Goal: Task Accomplishment & Management: Manage account settings

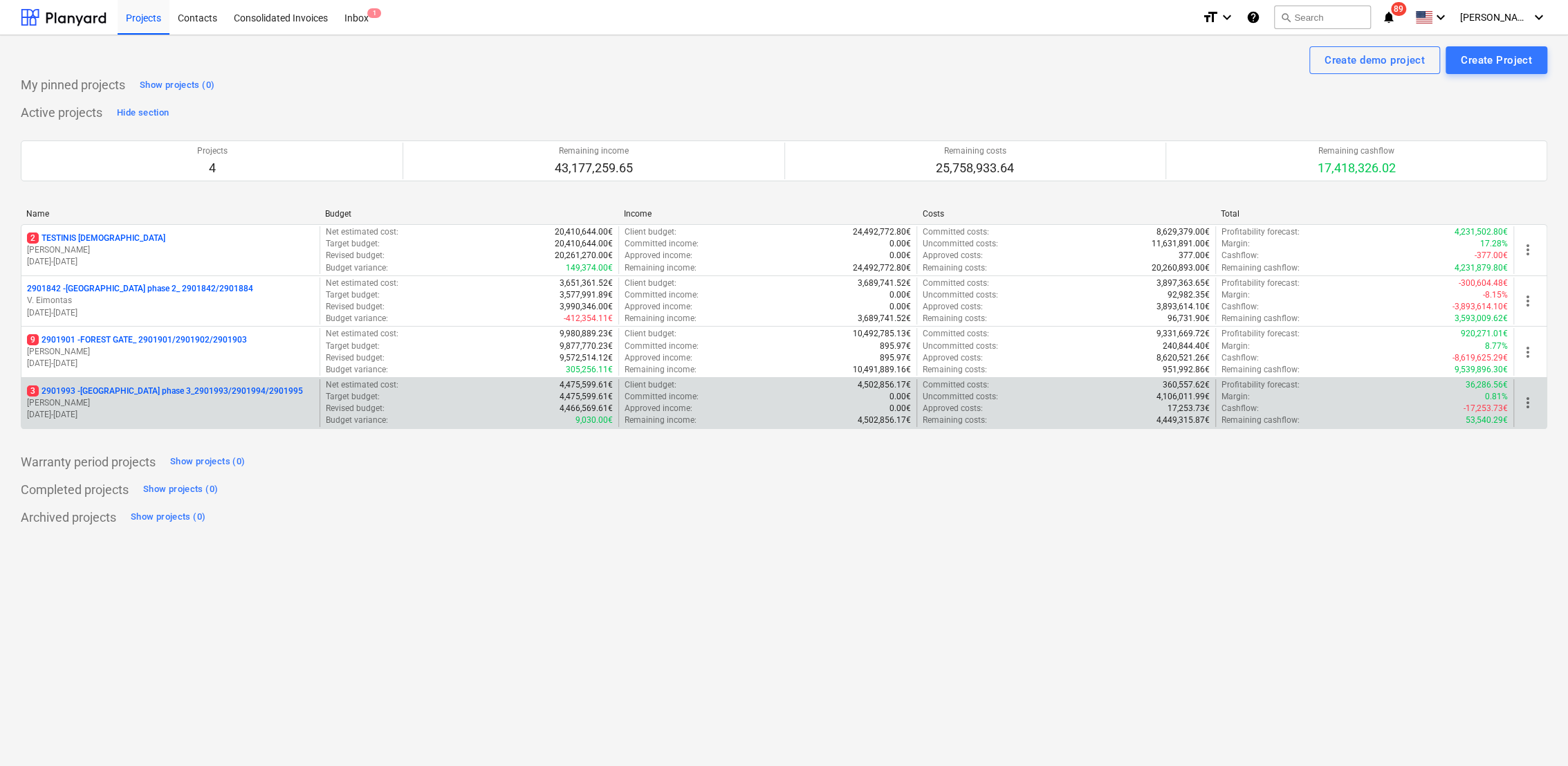
click at [105, 398] on p "[PERSON_NAME]" at bounding box center [171, 403] width 287 height 12
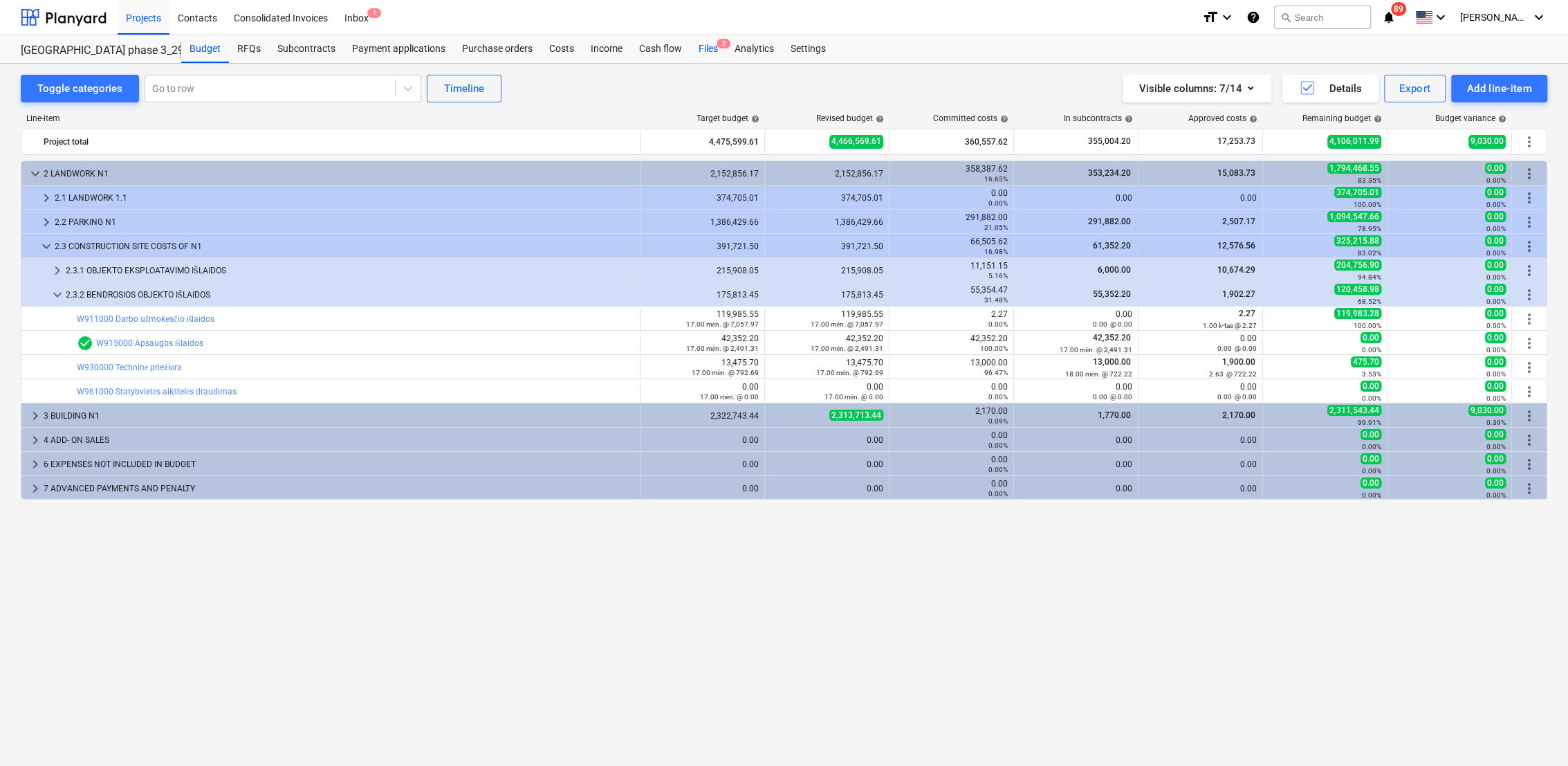
click at [712, 49] on div "Files 3" at bounding box center [708, 49] width 36 height 28
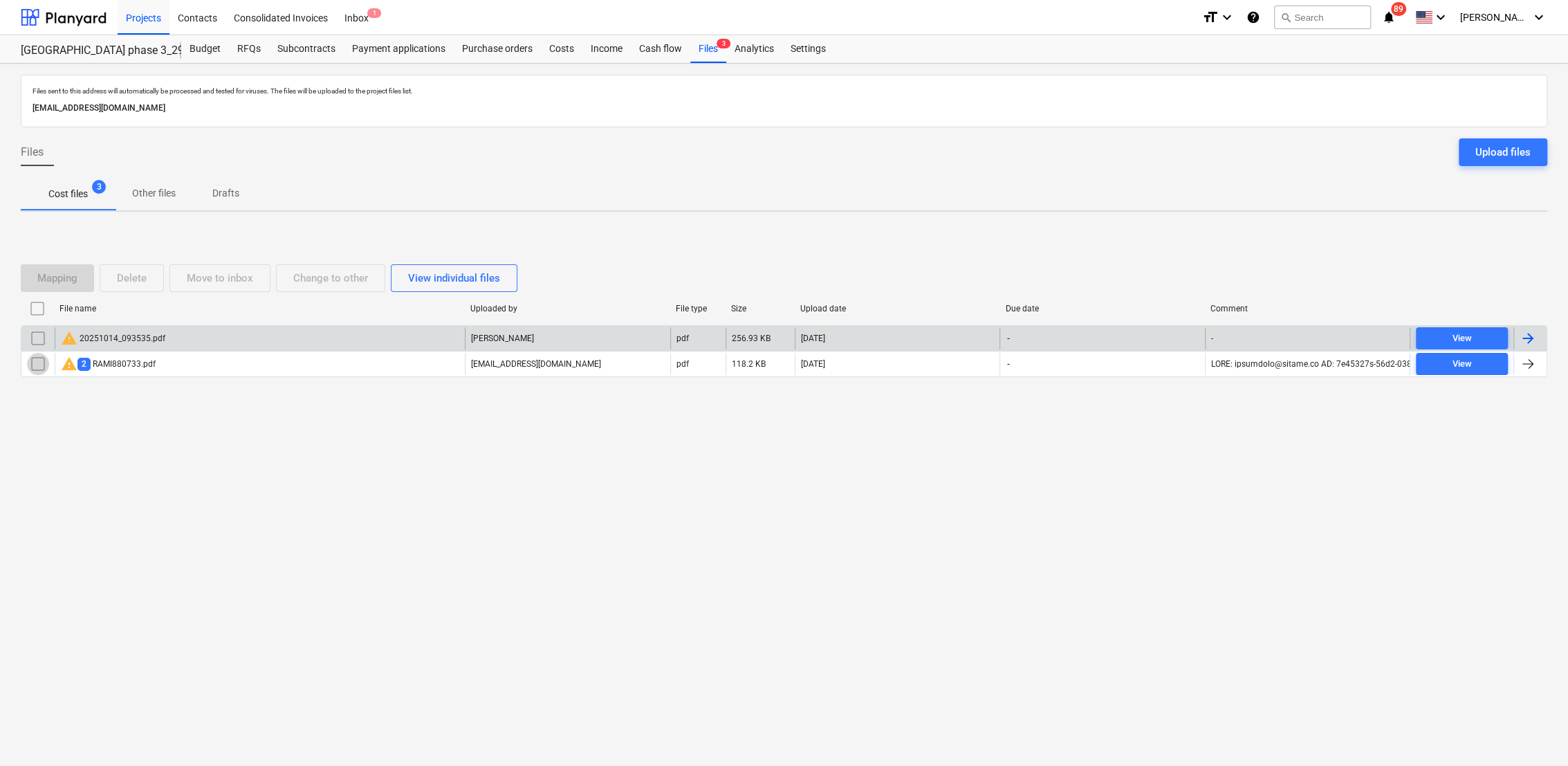
drag, startPoint x: 42, startPoint y: 365, endPoint x: 34, endPoint y: 349, distance: 17.9
click at [41, 363] on input "checkbox" at bounding box center [38, 364] width 22 height 22
click at [26, 328] on div at bounding box center [38, 338] width 33 height 22
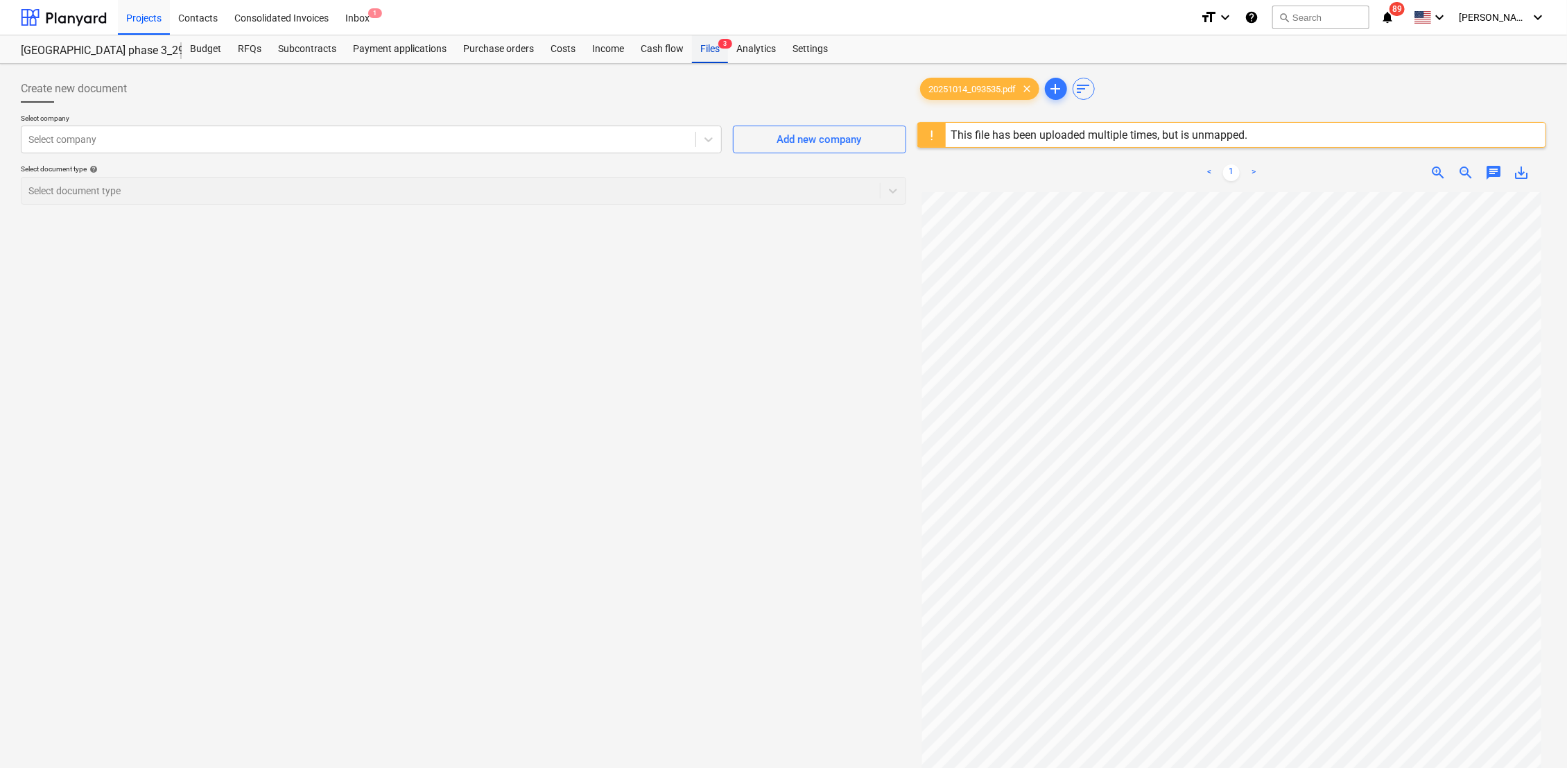
click at [711, 45] on div "Files 3" at bounding box center [710, 49] width 36 height 28
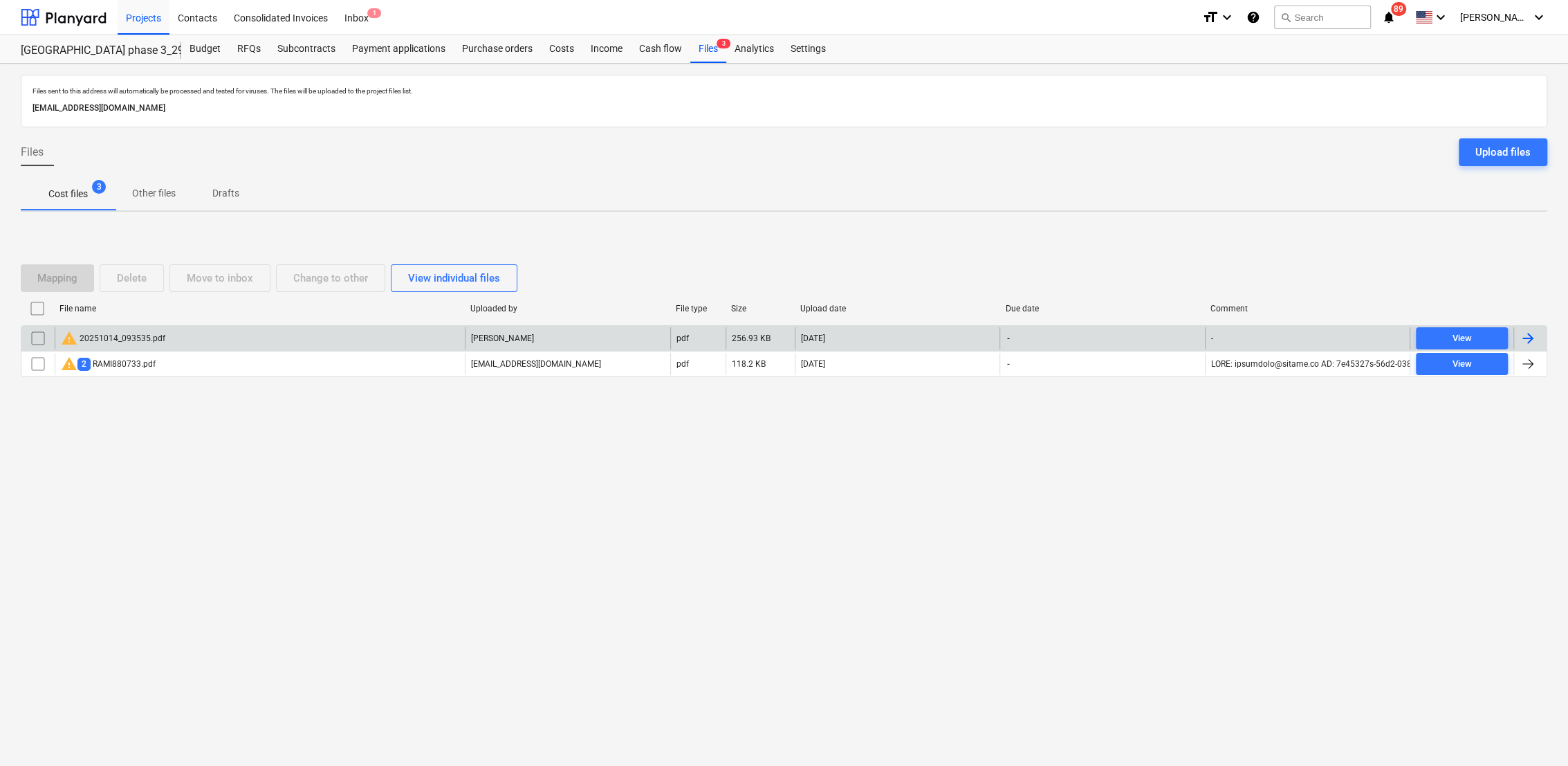
click at [35, 337] on input "checkbox" at bounding box center [38, 338] width 22 height 22
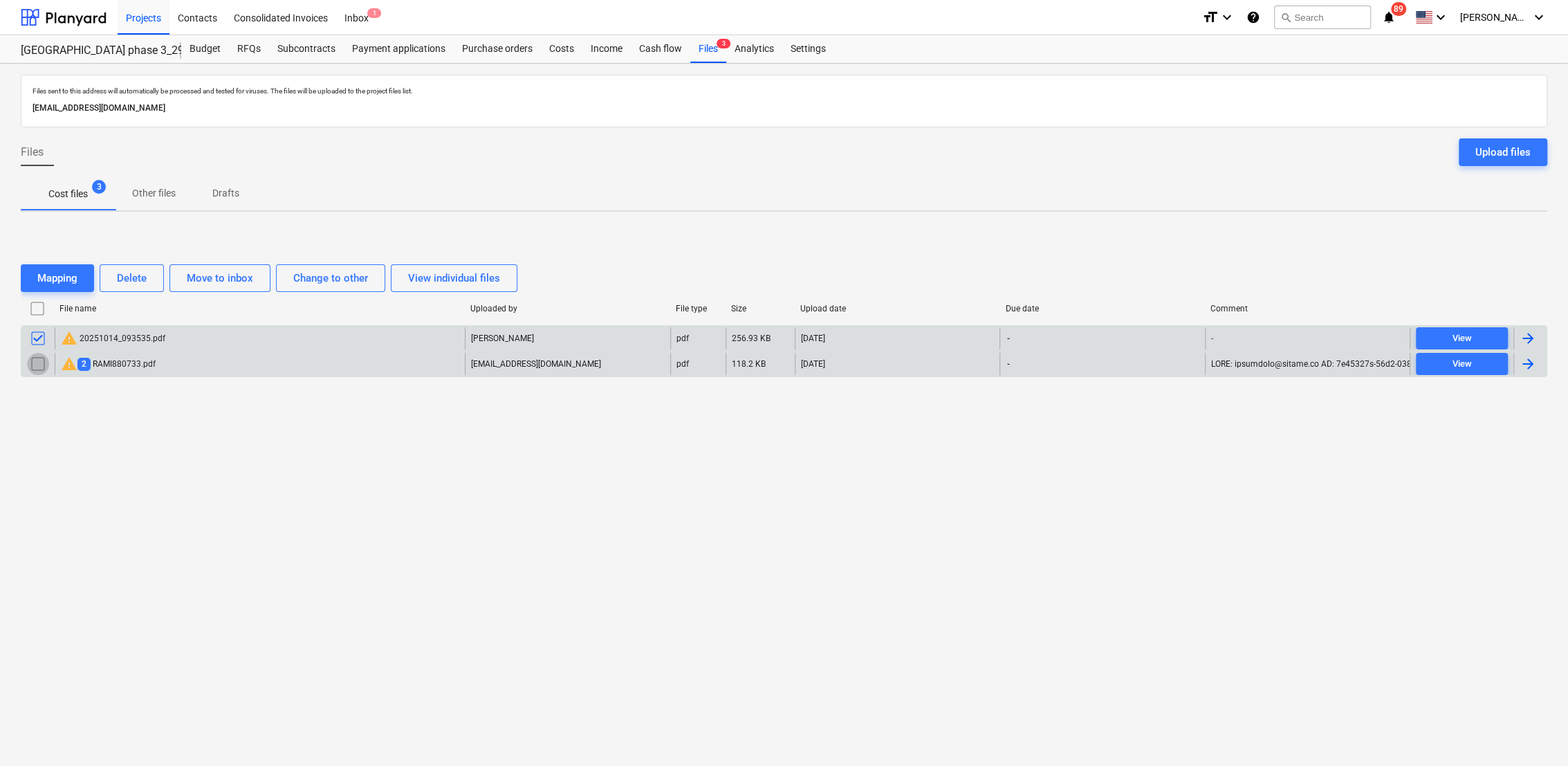
click at [39, 362] on input "checkbox" at bounding box center [38, 364] width 22 height 22
click at [128, 283] on div "Delete" at bounding box center [132, 278] width 30 height 18
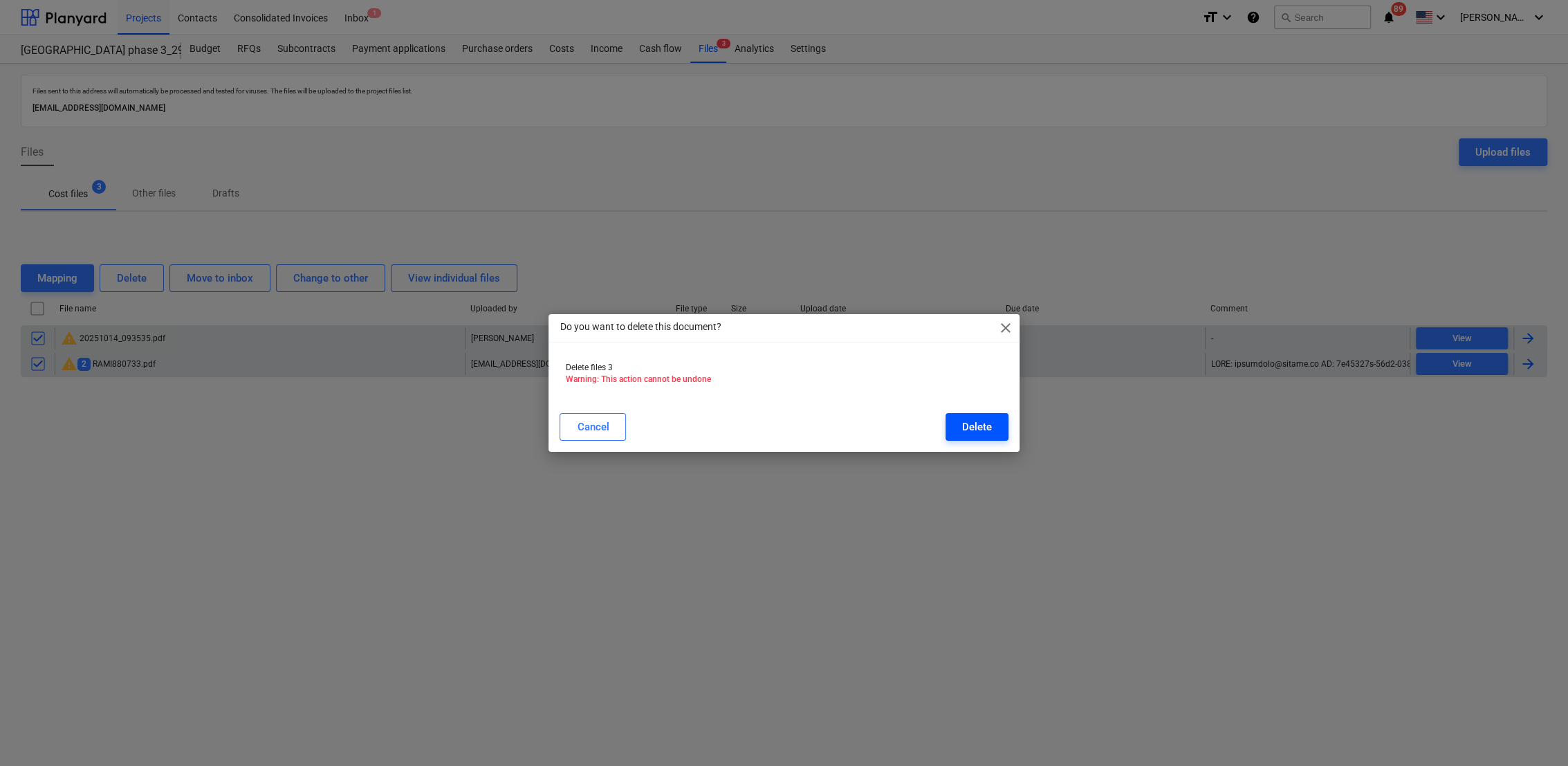
click at [1001, 426] on button "Delete" at bounding box center [977, 427] width 63 height 28
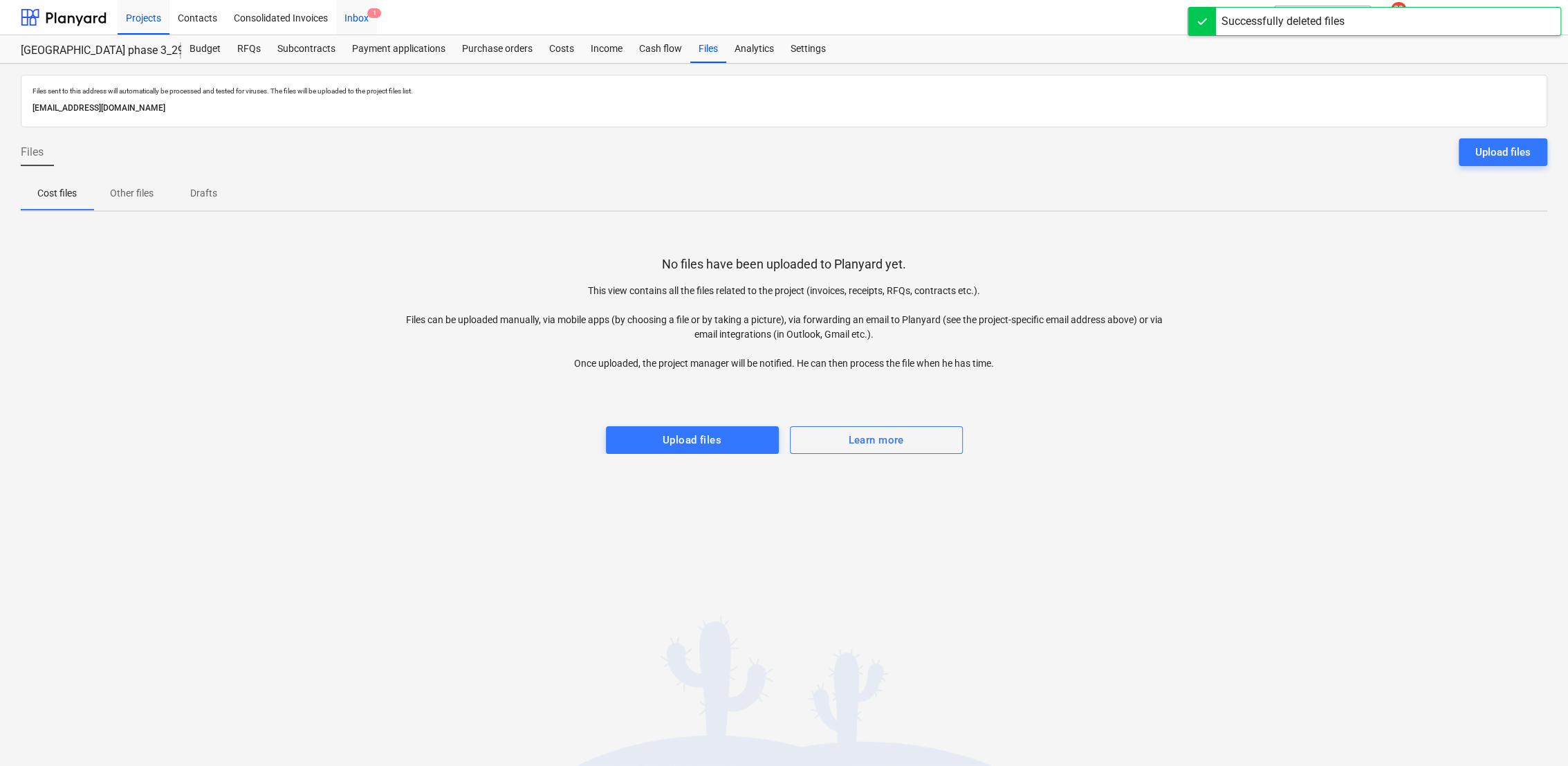
click at [355, 22] on div "Inbox 1" at bounding box center [356, 16] width 41 height 35
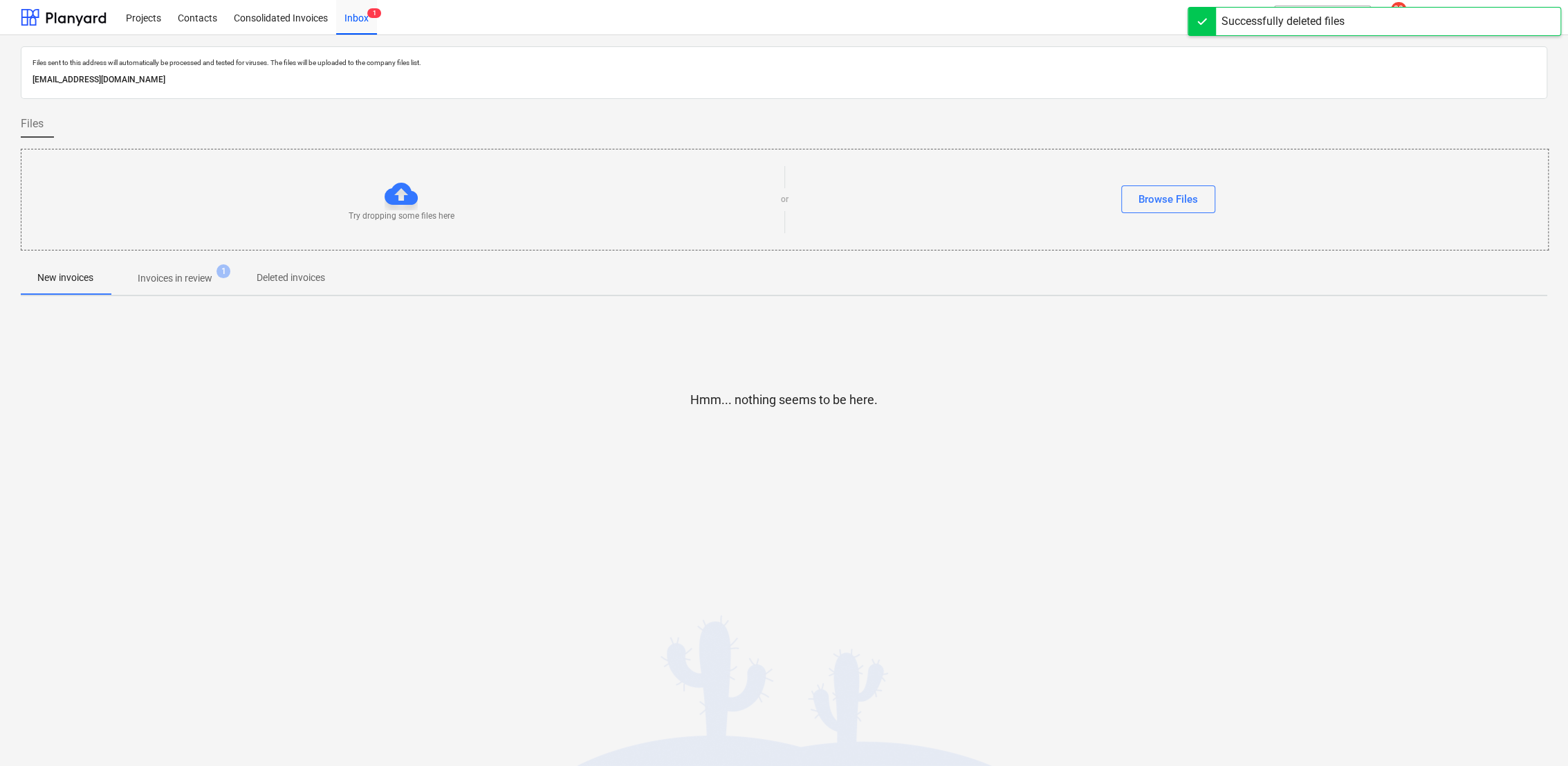
click at [180, 288] on span "Invoices in review 1" at bounding box center [175, 277] width 130 height 25
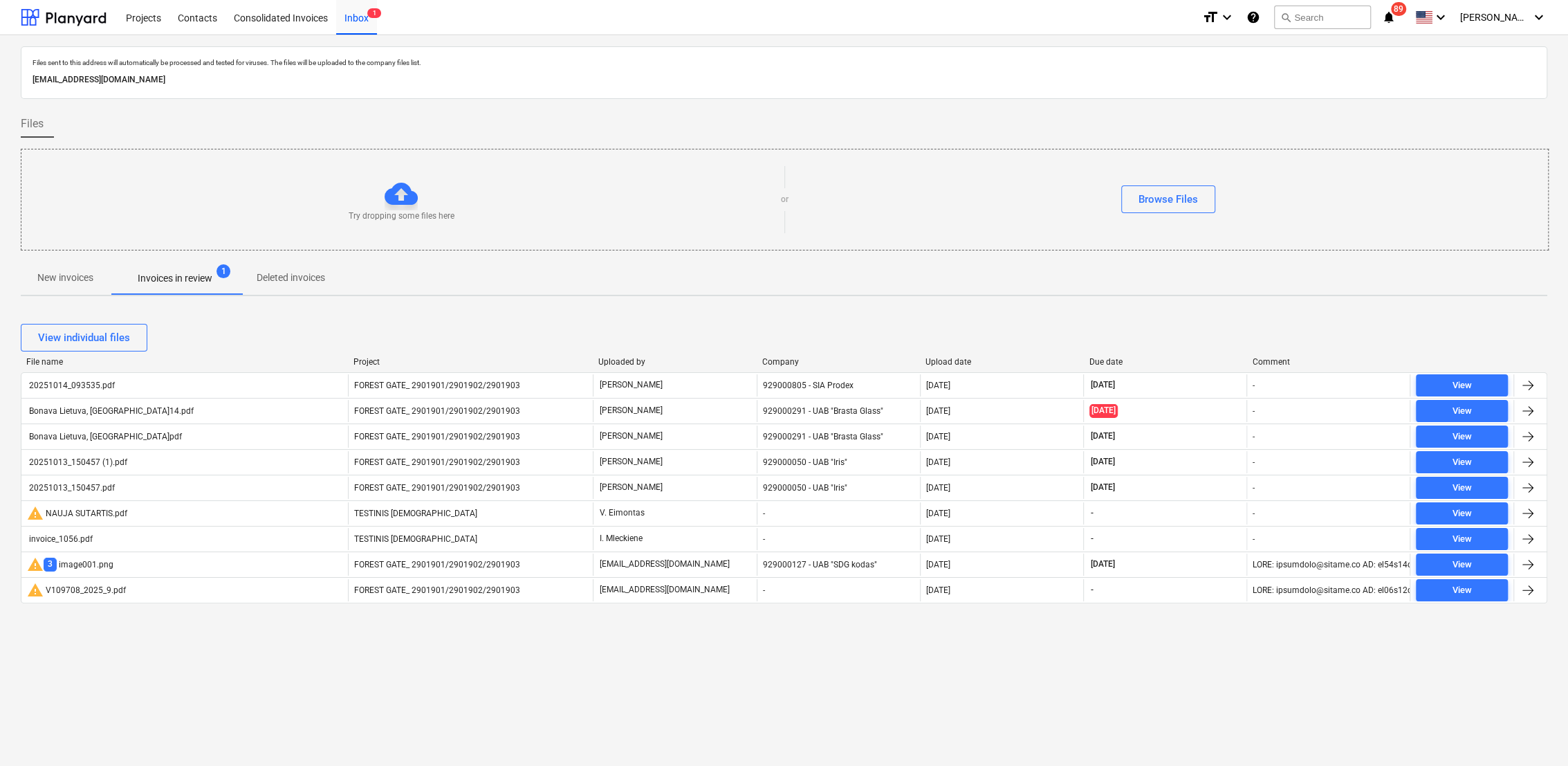
click at [301, 279] on p "Deleted invoices" at bounding box center [290, 277] width 69 height 15
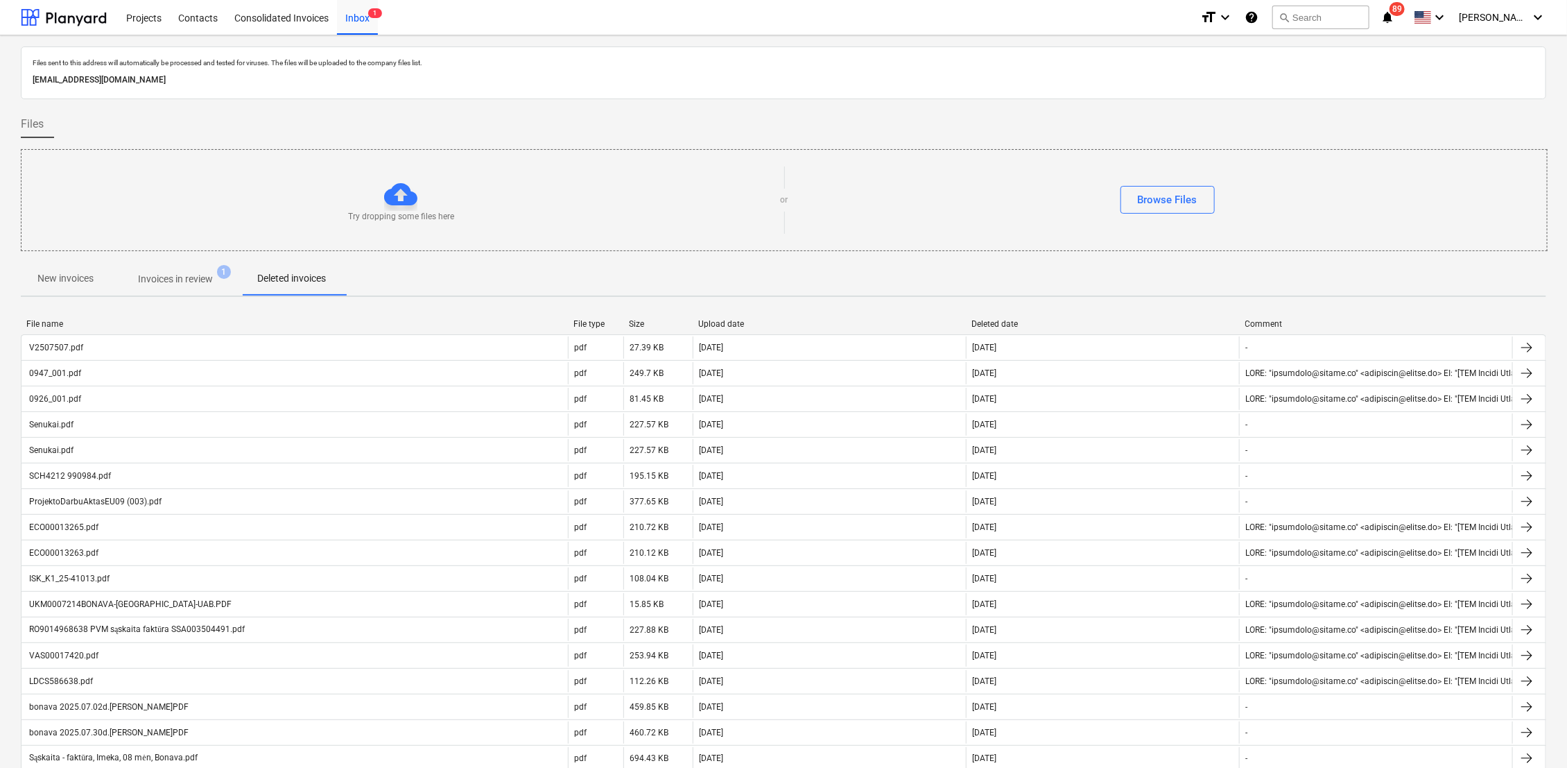
click at [180, 280] on p "Invoices in review" at bounding box center [175, 279] width 75 height 15
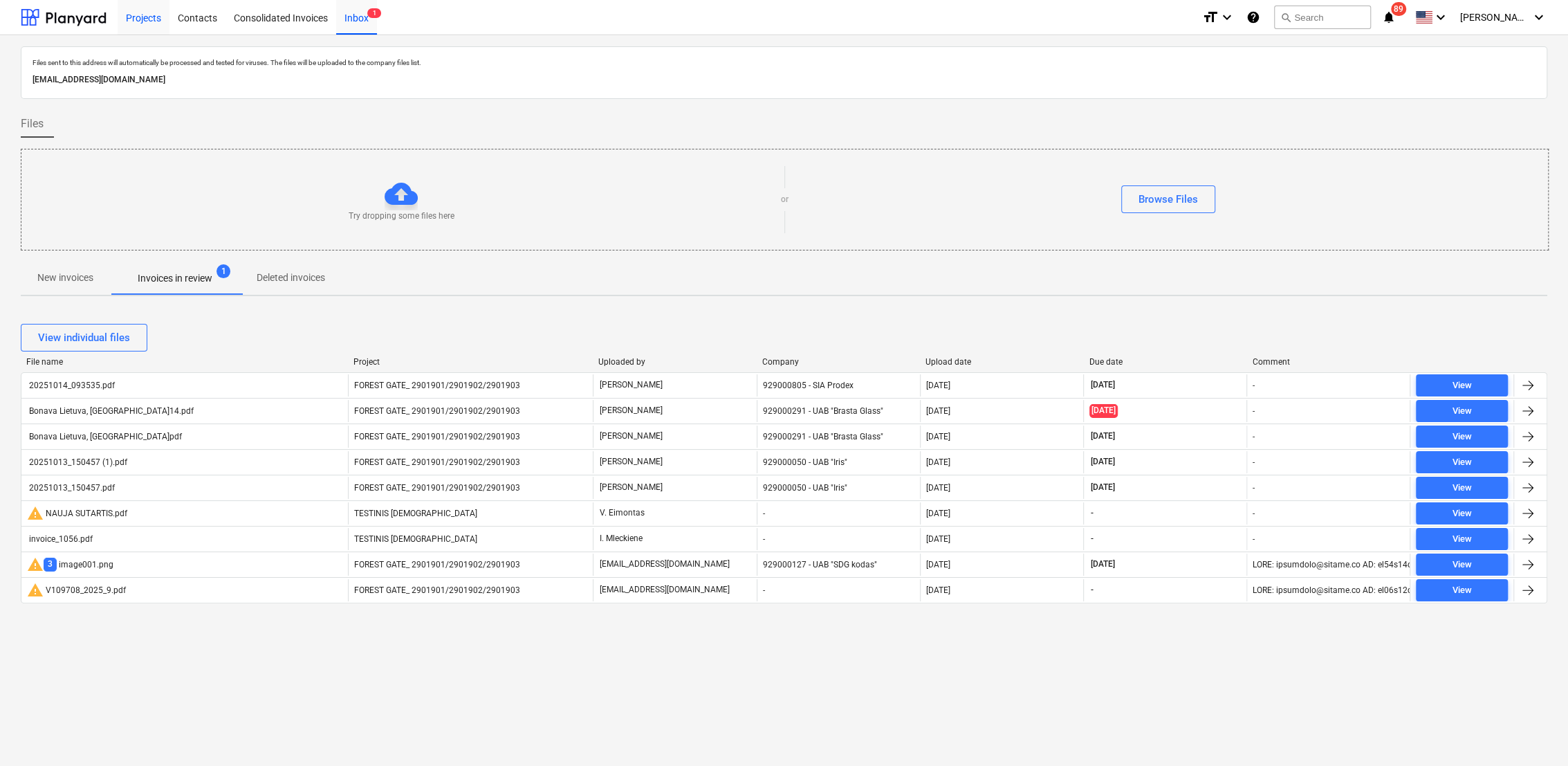
click at [150, 13] on div "Projects" at bounding box center [144, 16] width 52 height 35
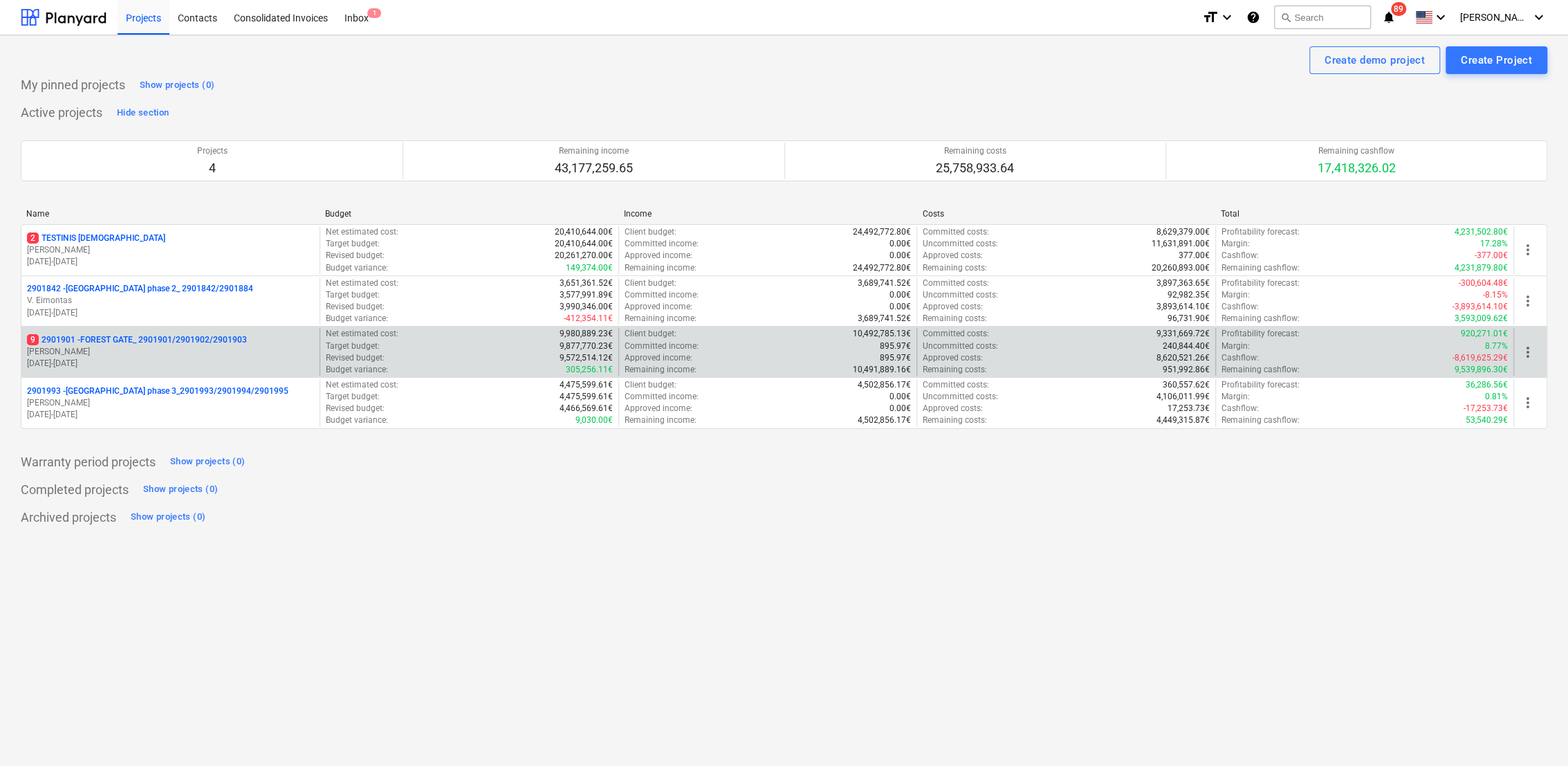
click at [133, 342] on p "9 2901901 - FOREST GATE_ 2901901/2901902/2901903" at bounding box center [137, 340] width 220 height 12
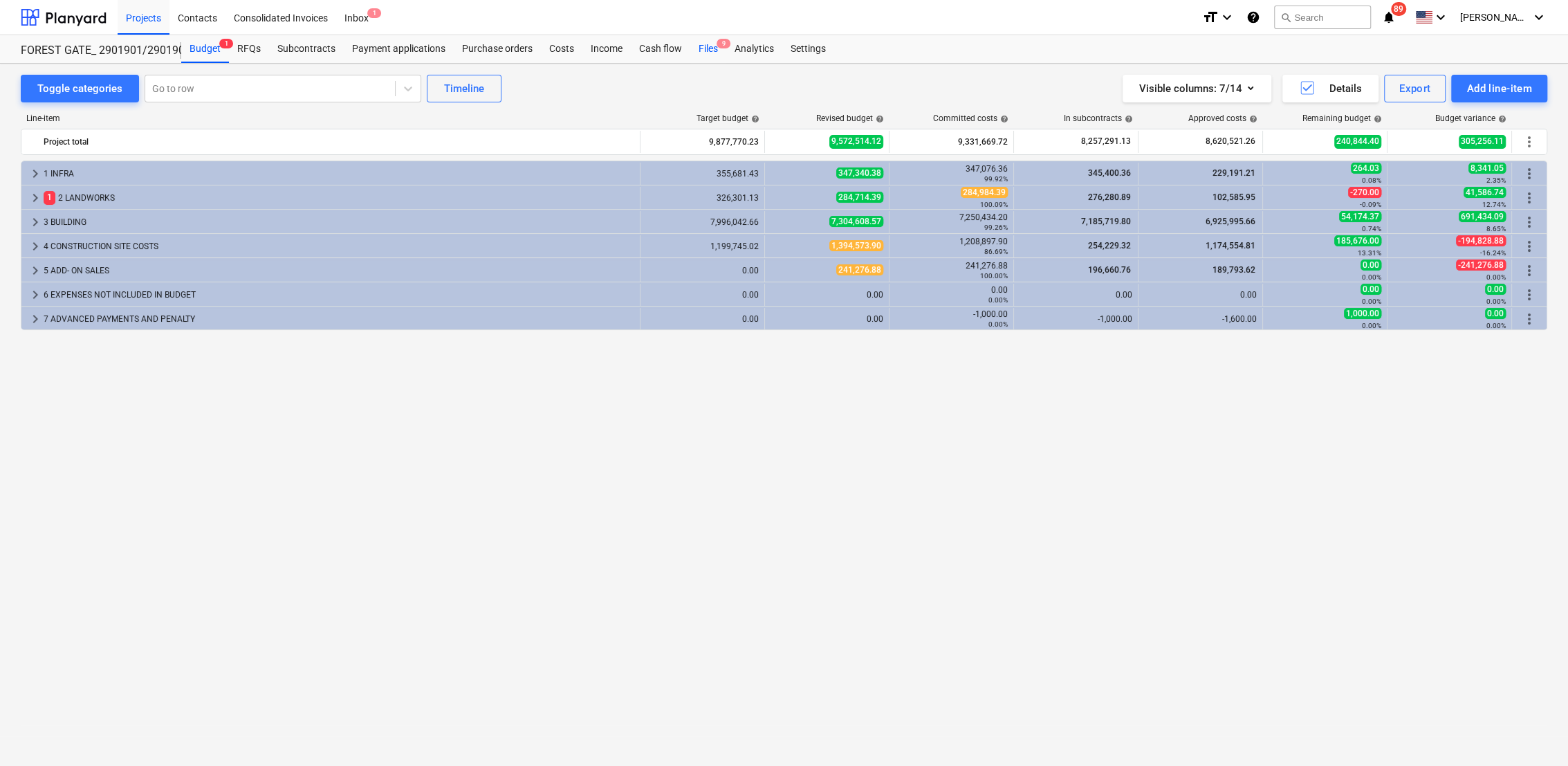
click at [715, 47] on div "Files 9" at bounding box center [708, 49] width 36 height 28
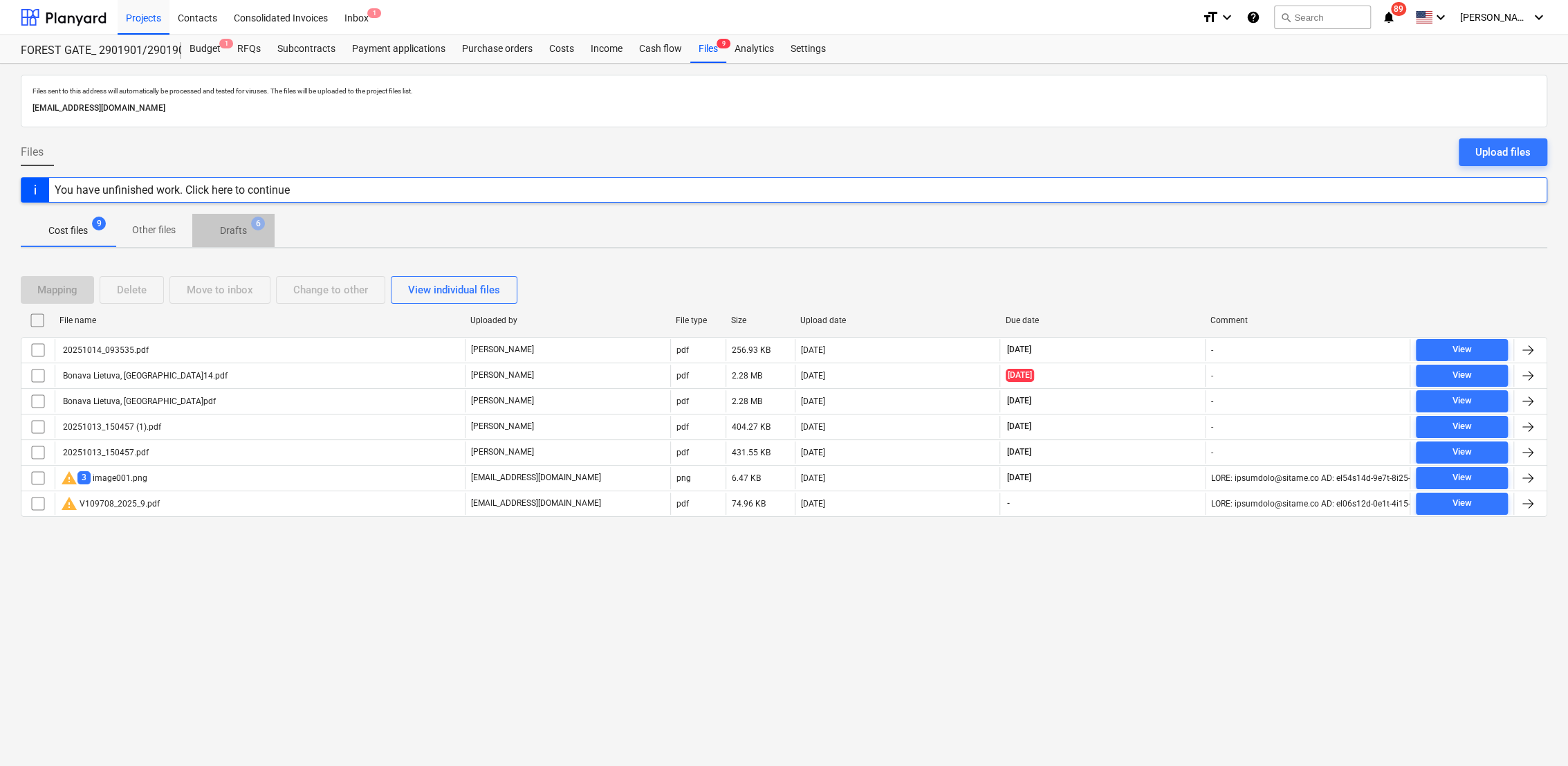
click at [245, 231] on span "Drafts 6" at bounding box center [232, 230] width 49 height 15
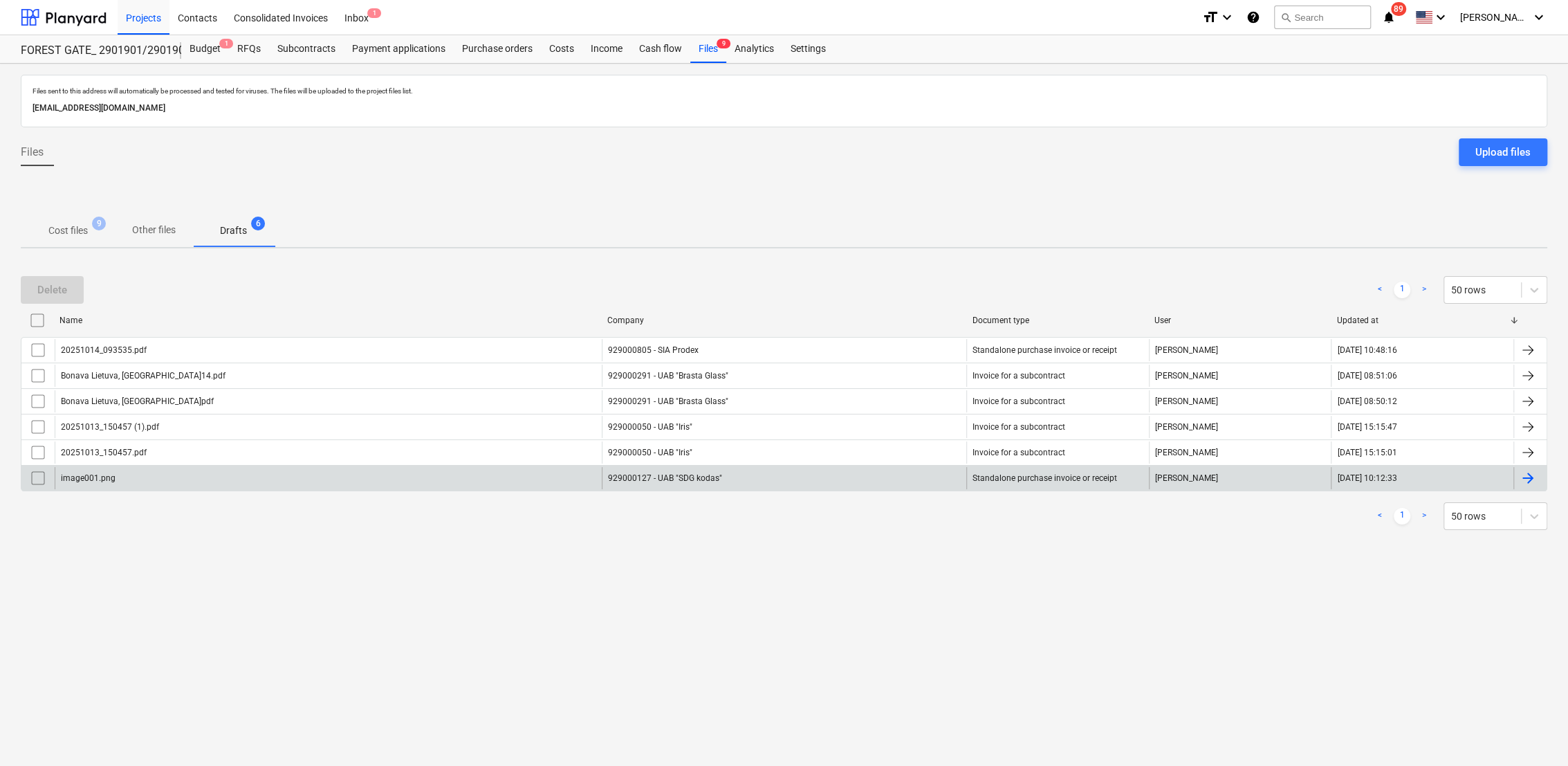
click at [33, 480] on input "checkbox" at bounding box center [38, 478] width 22 height 22
click at [69, 288] on button "Delete" at bounding box center [52, 290] width 63 height 28
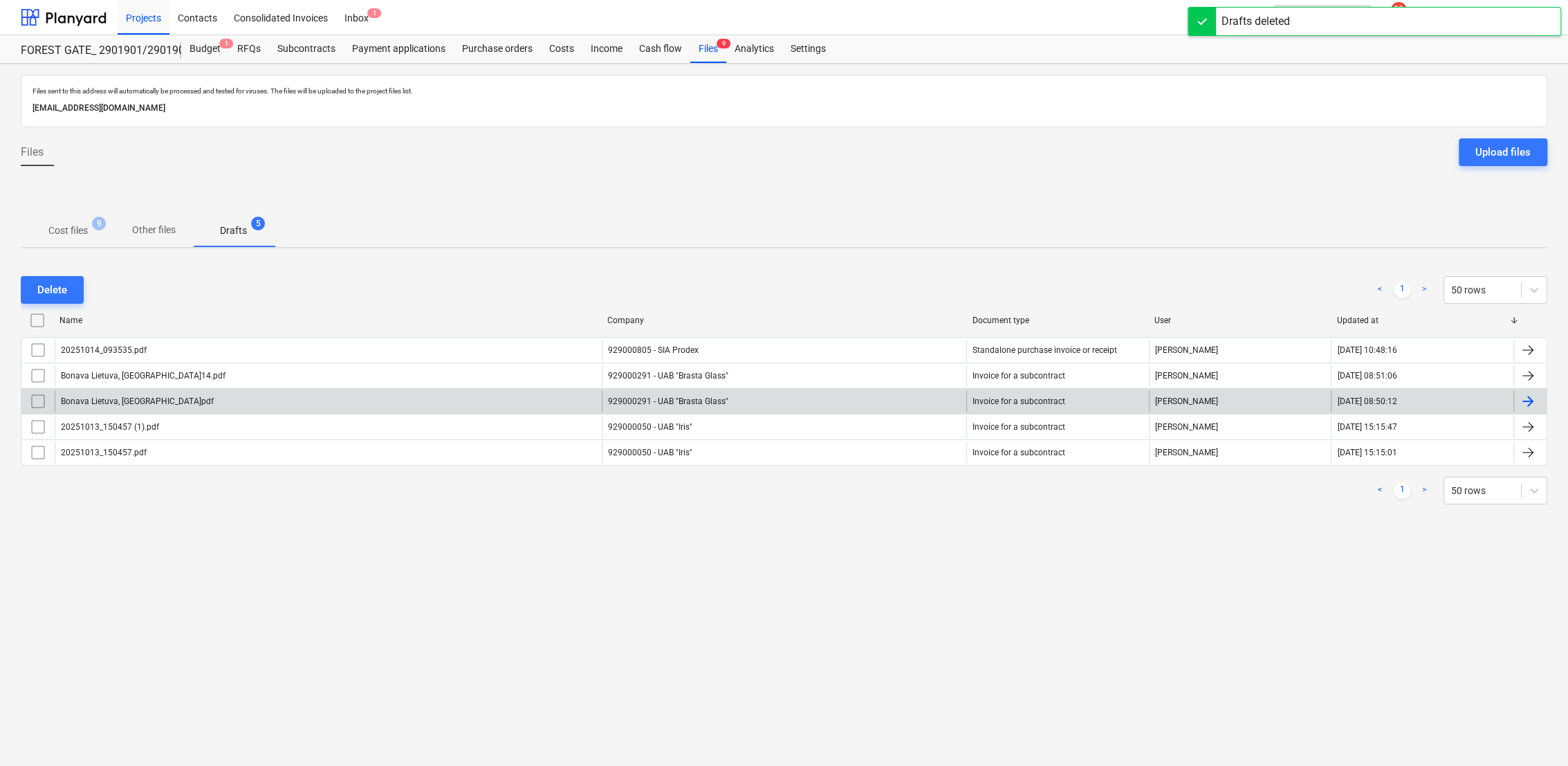
click at [1523, 408] on div at bounding box center [1528, 401] width 17 height 17
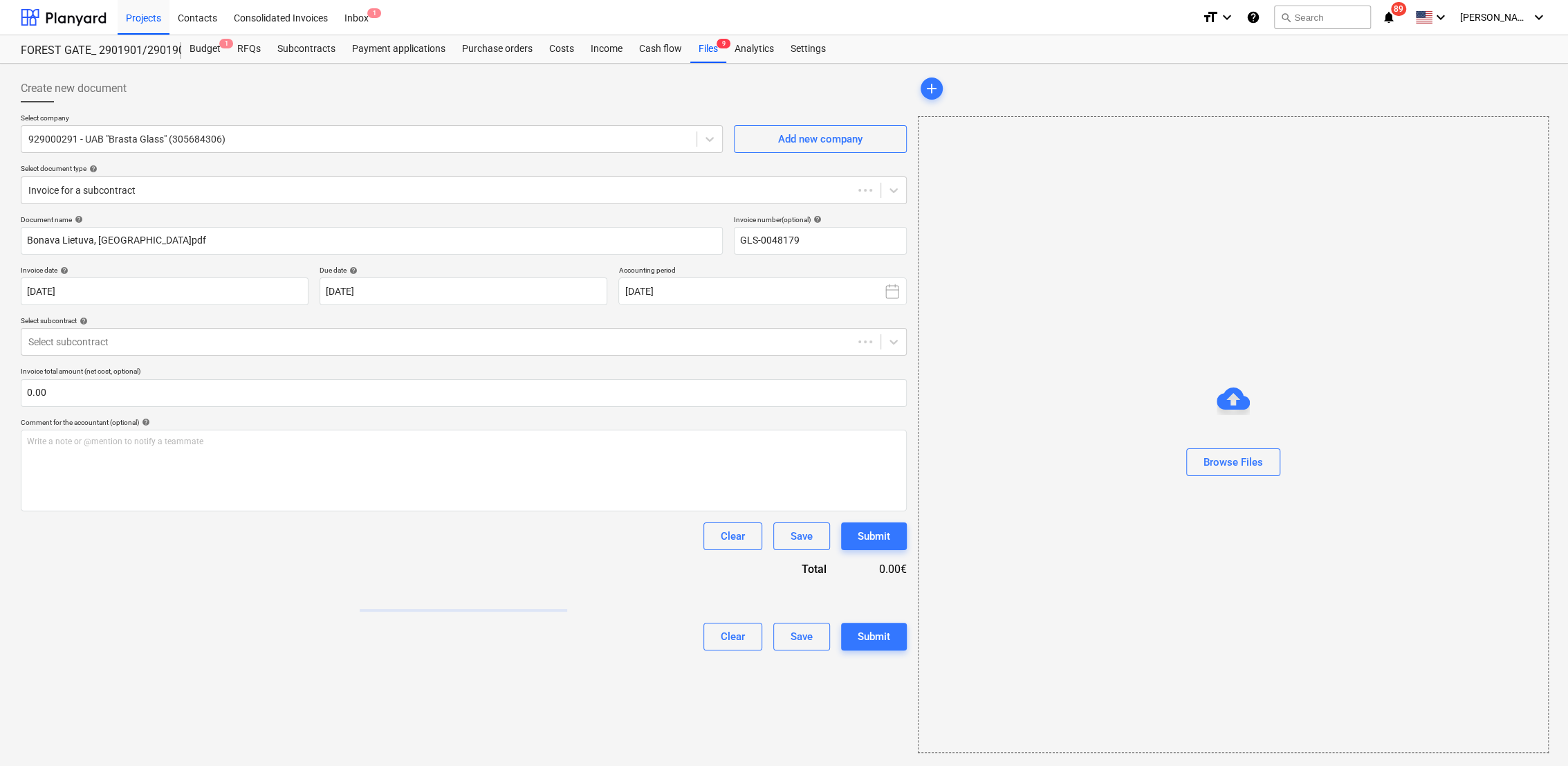
type input "GLS-0048179"
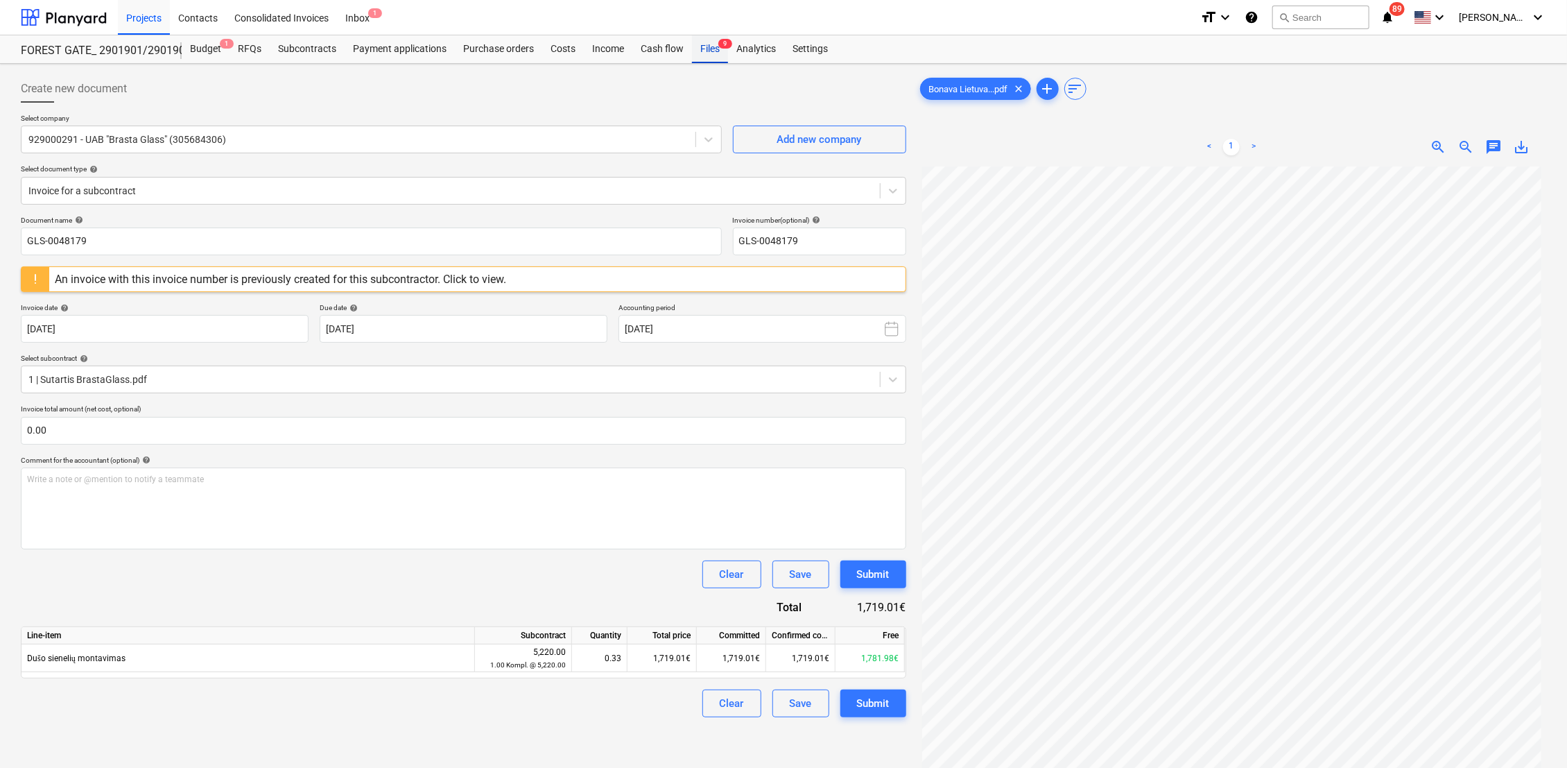
click at [713, 41] on div "Files 9" at bounding box center [710, 49] width 36 height 28
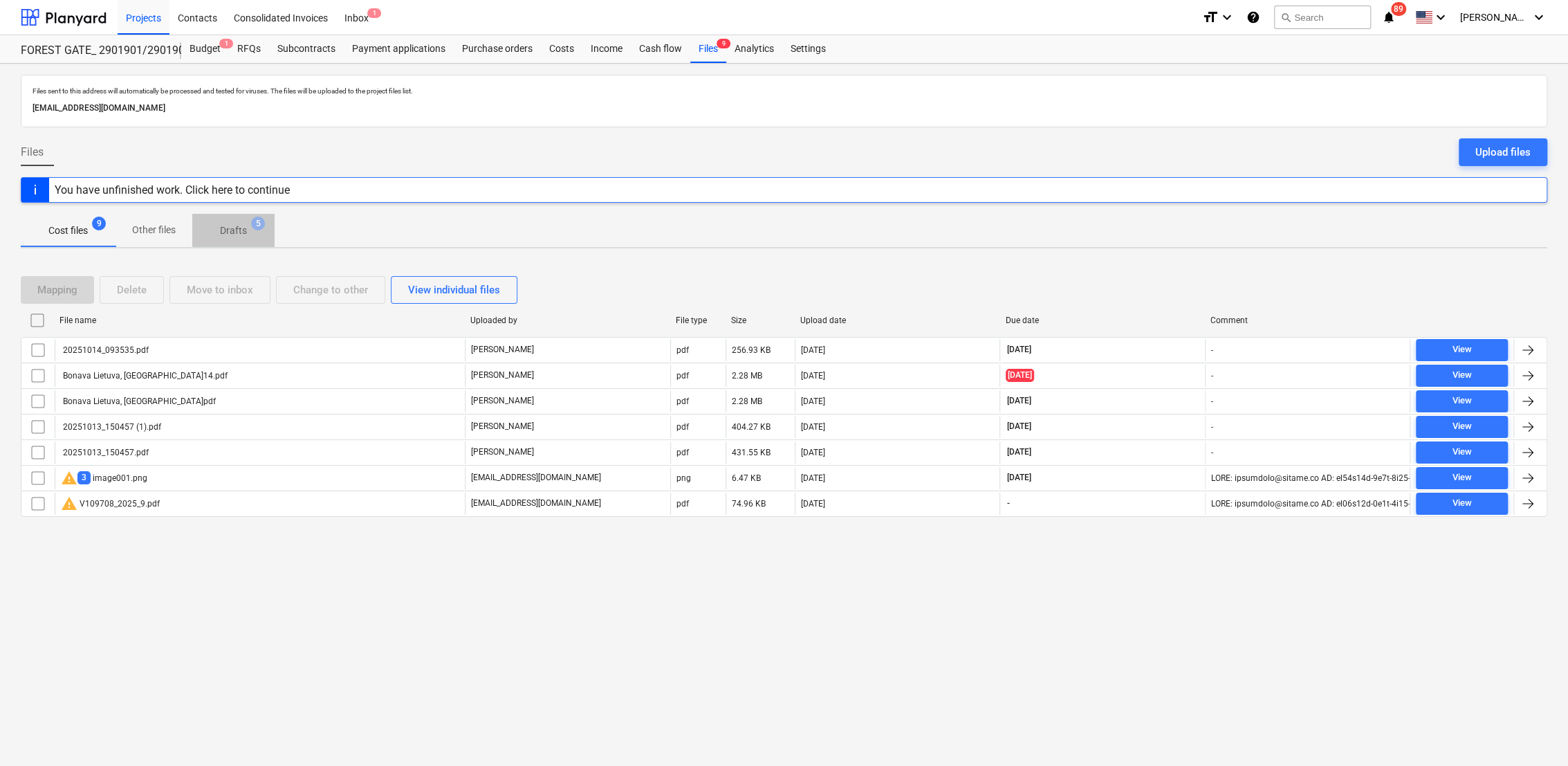
click at [232, 230] on p "Drafts" at bounding box center [233, 230] width 27 height 15
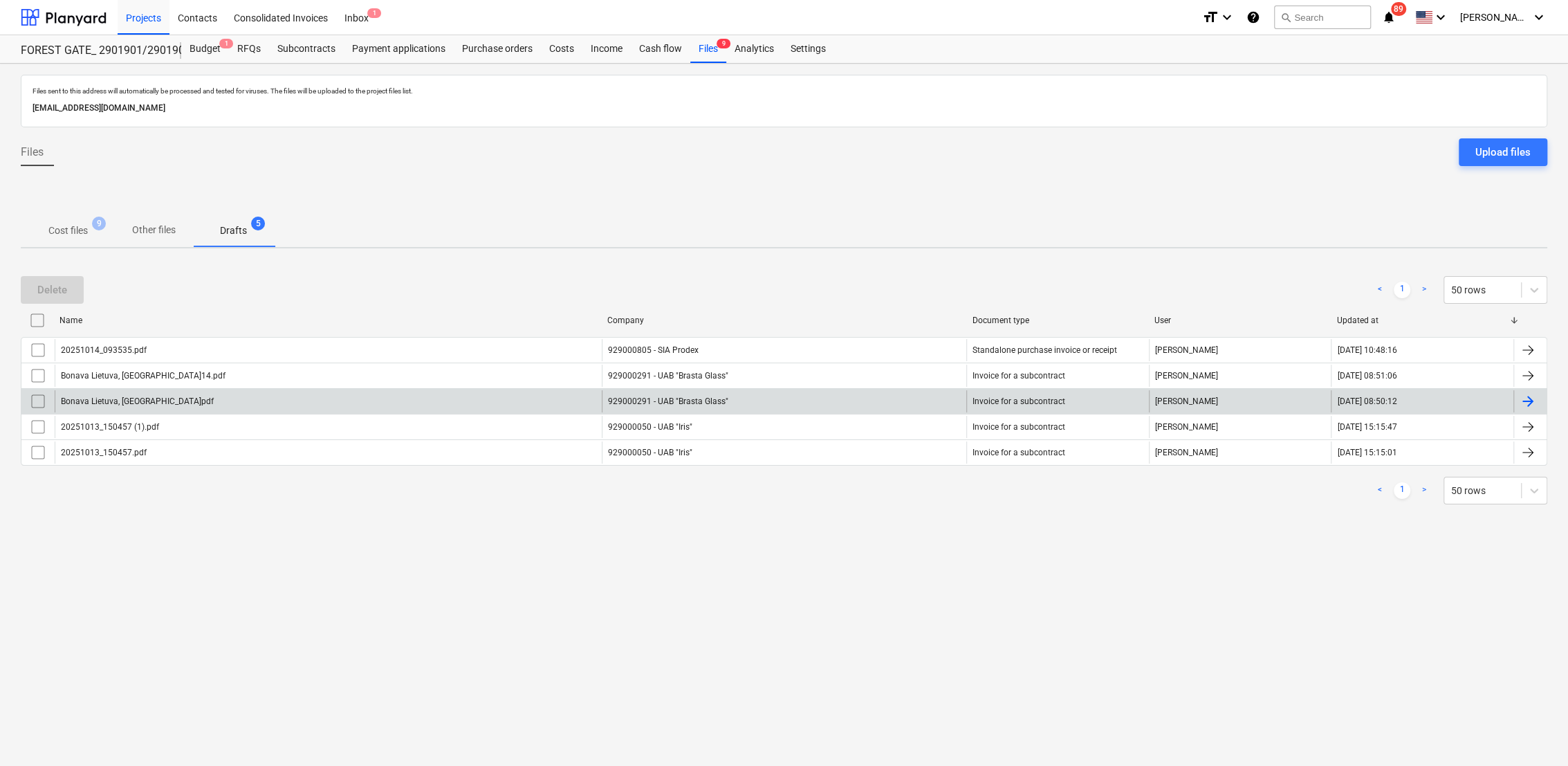
click at [1541, 403] on div at bounding box center [1530, 401] width 33 height 22
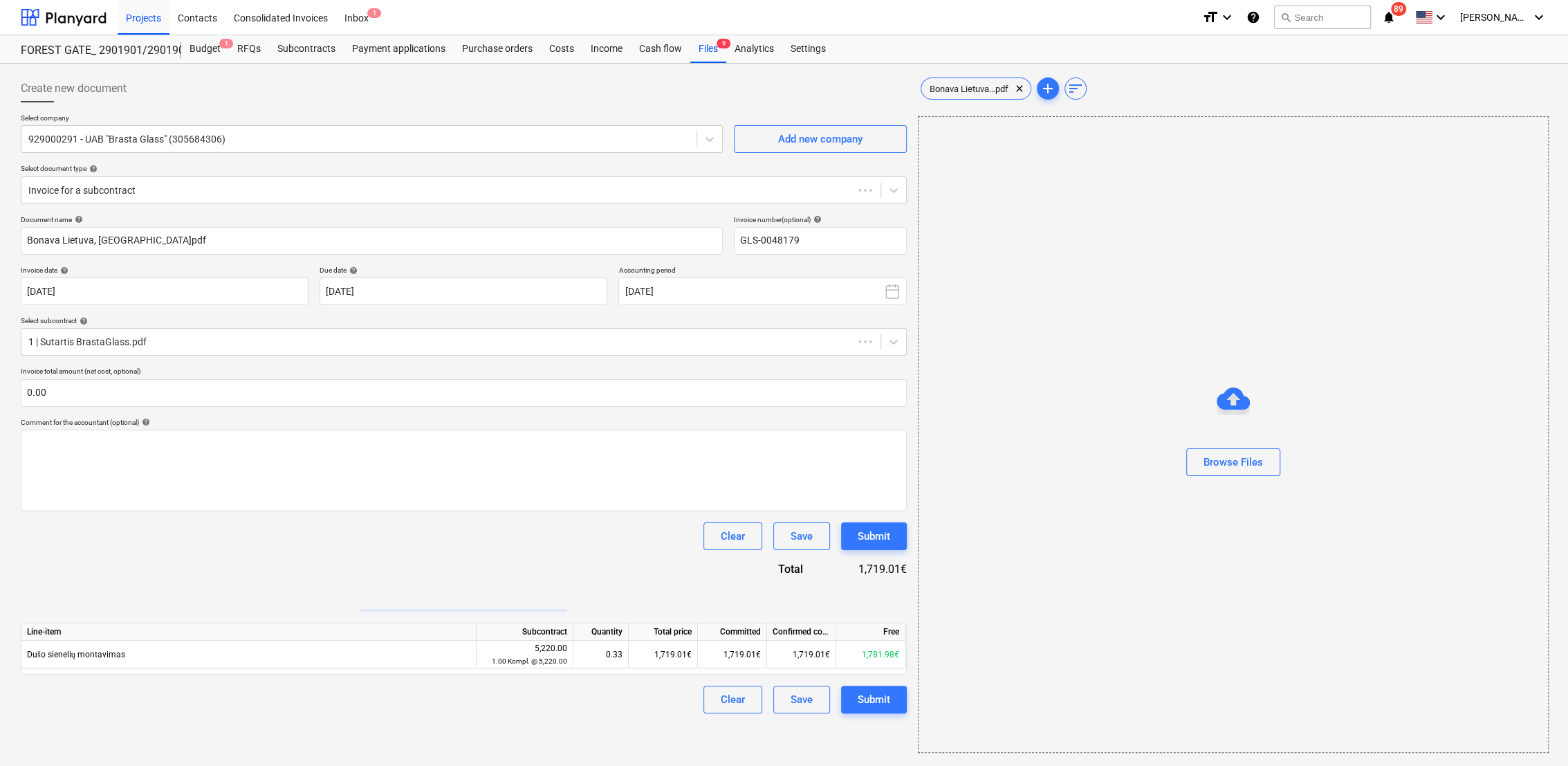
type input "GLS-0048179"
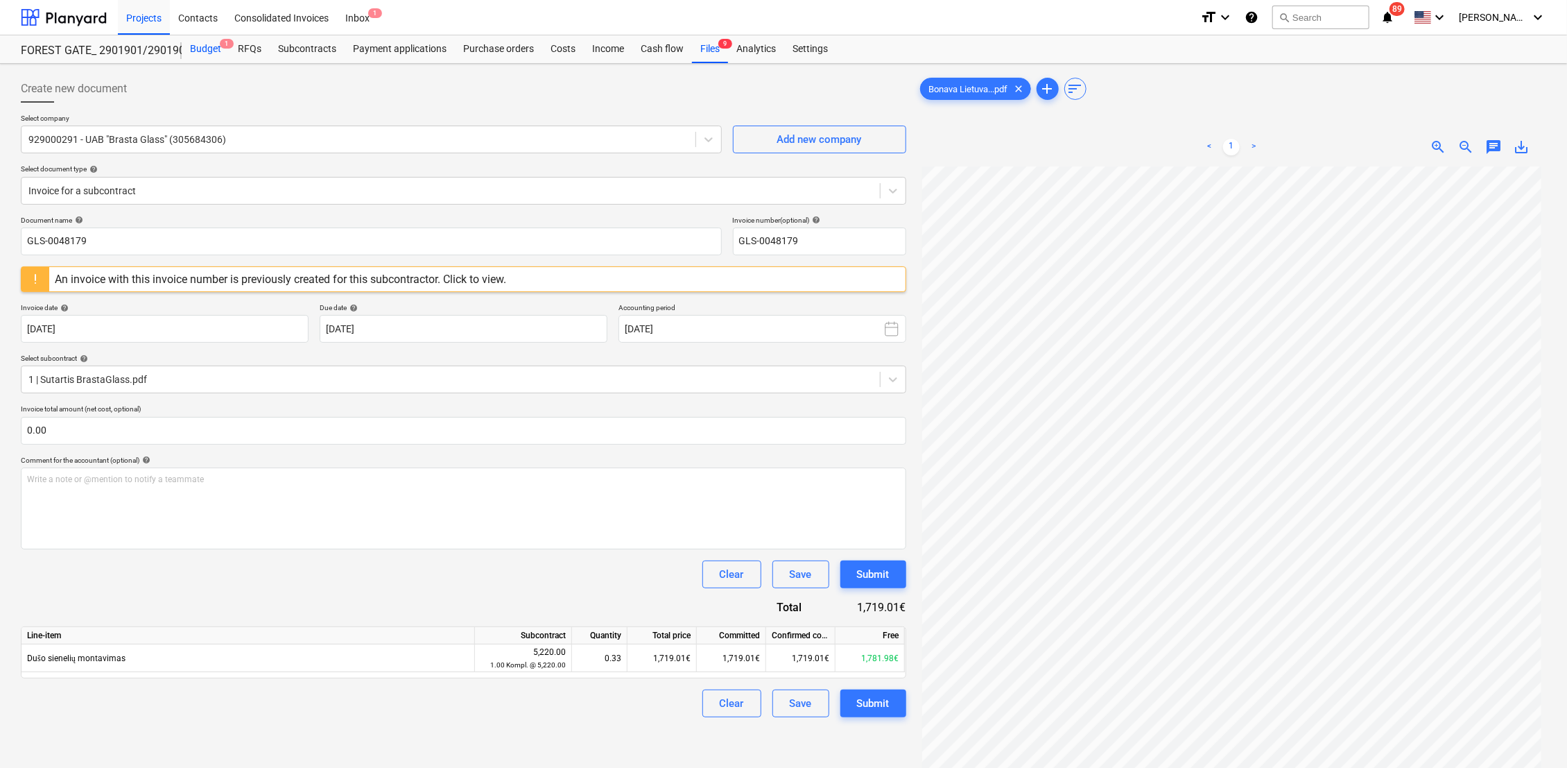
click at [203, 50] on div "Budget 1" at bounding box center [206, 49] width 48 height 28
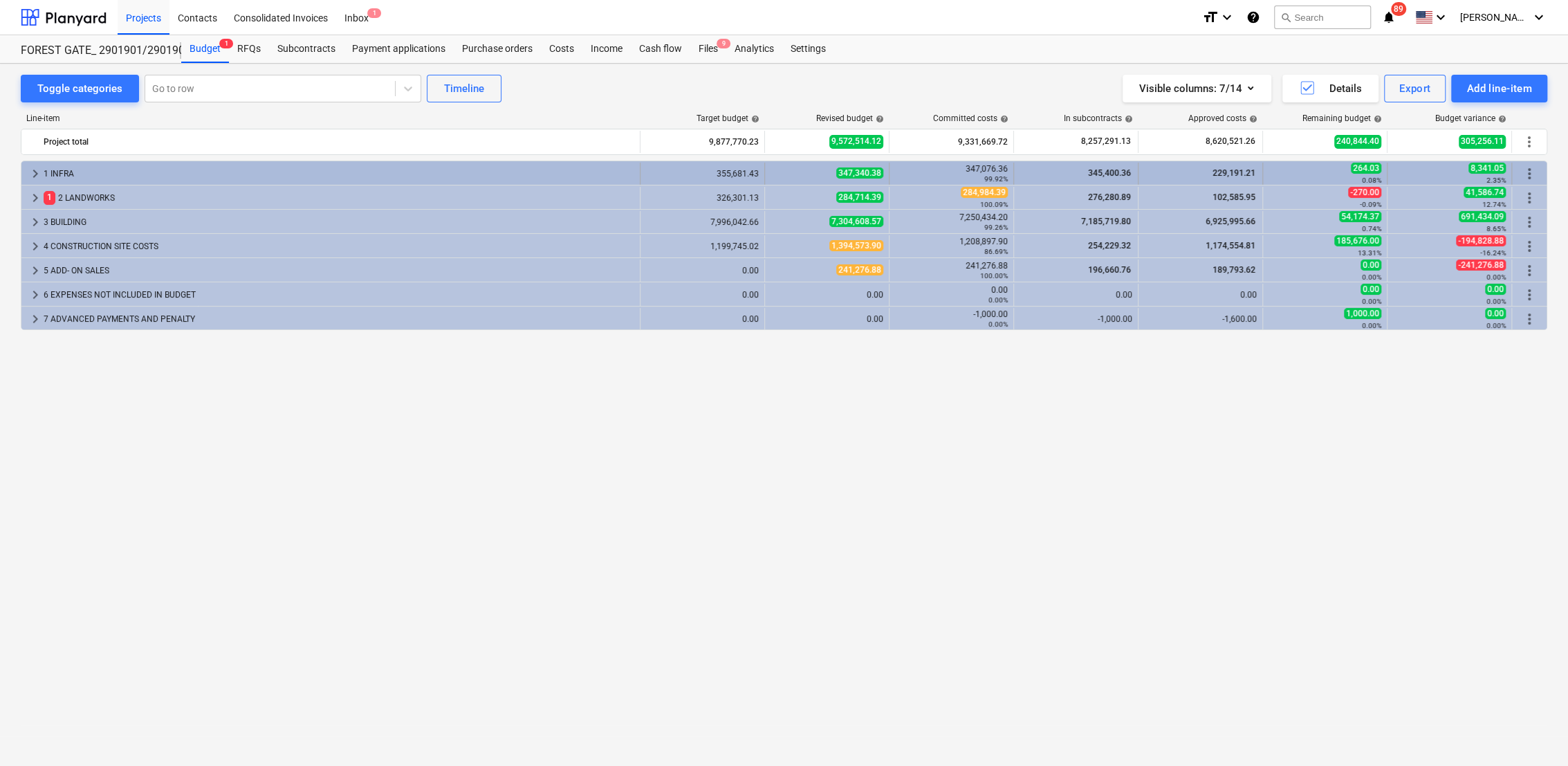
click at [34, 172] on span "keyboard_arrow_right" at bounding box center [35, 174] width 17 height 17
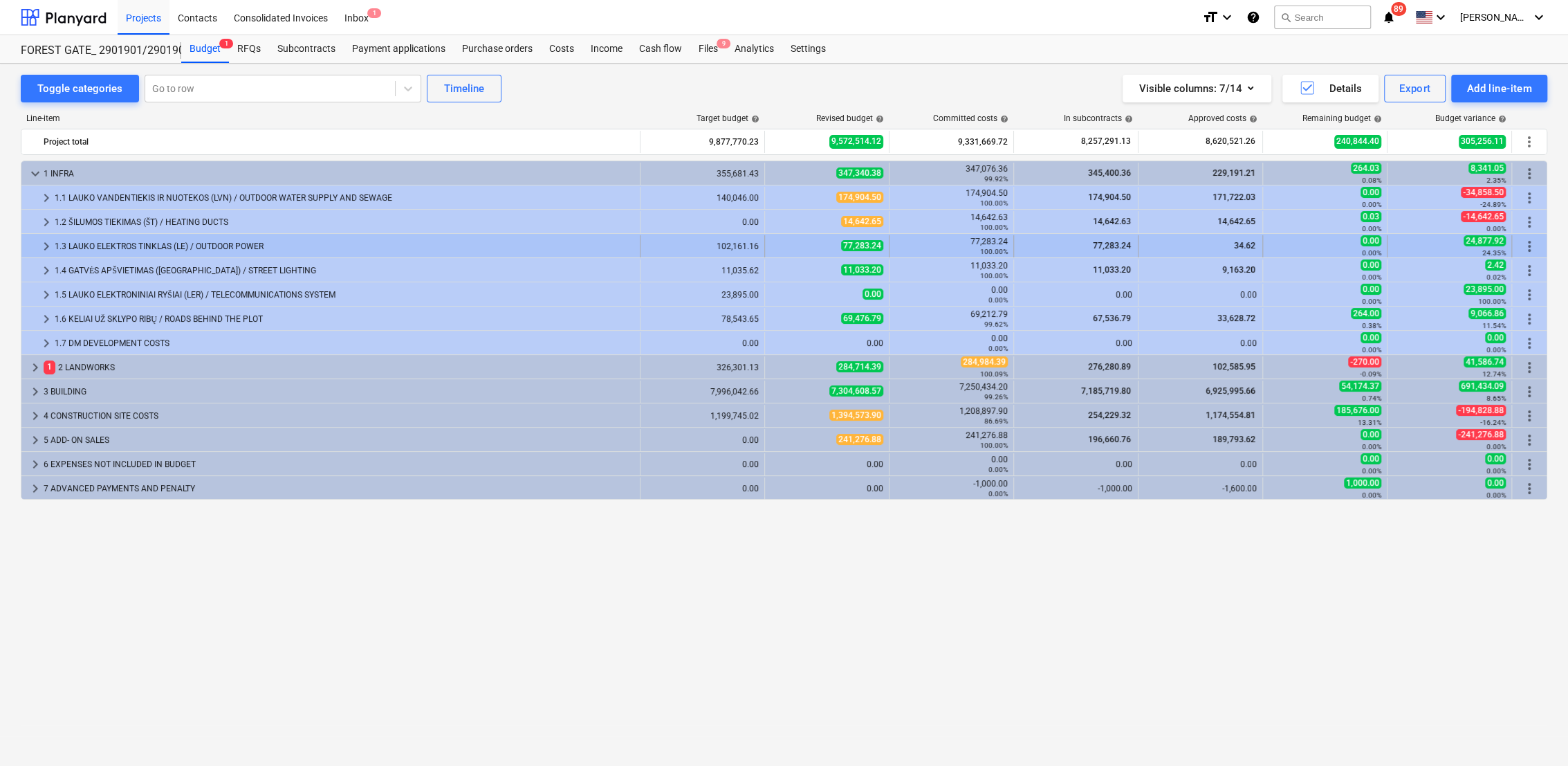
click at [55, 249] on div "1.3 LAUKO ELEKTROS TINKLAS (LE) / OUTDOOR POWER" at bounding box center [344, 246] width 580 height 22
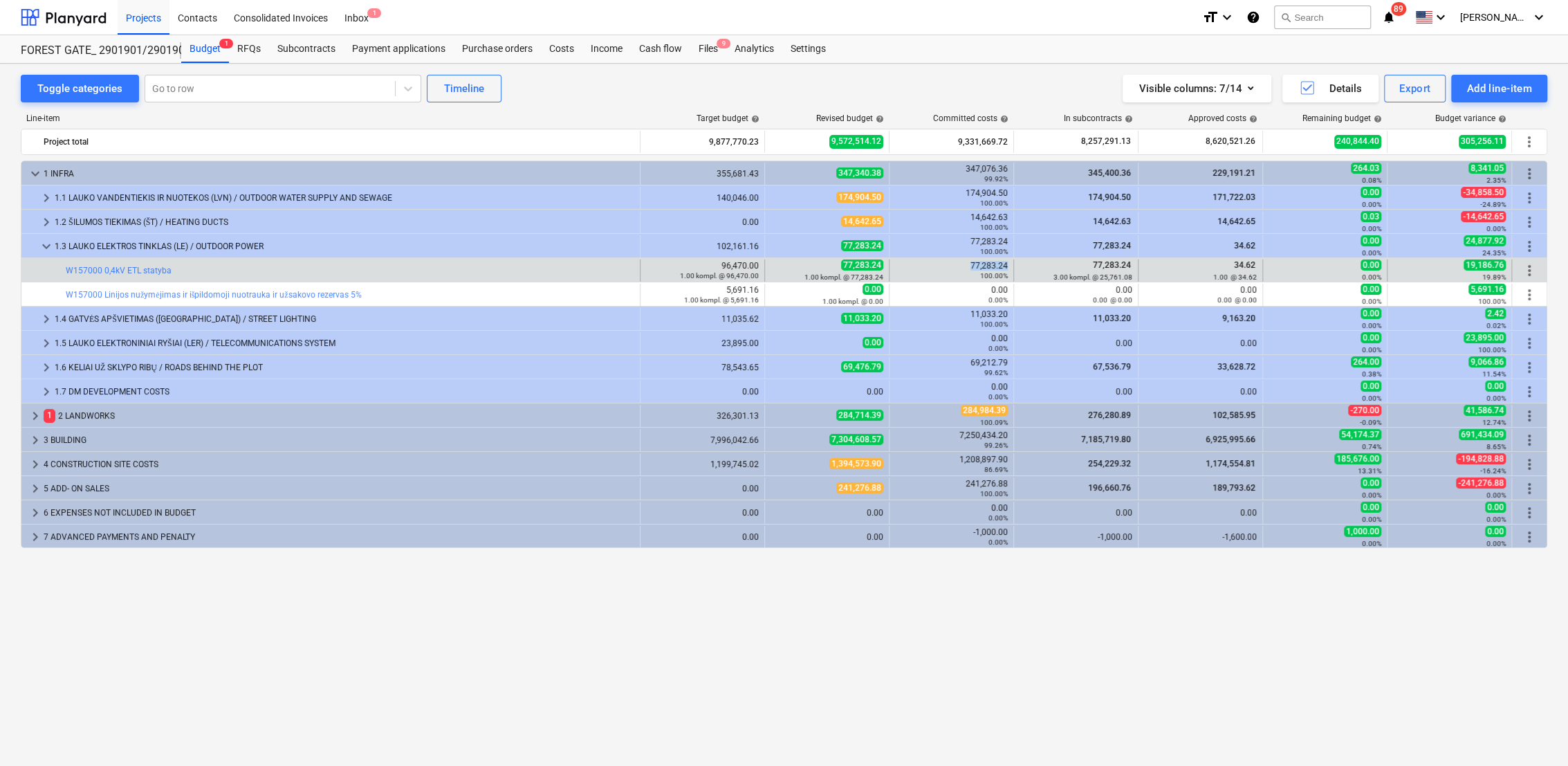
drag, startPoint x: 1007, startPoint y: 261, endPoint x: 967, endPoint y: 261, distance: 40.0
click at [967, 261] on div "77,283.24 100.00%" at bounding box center [951, 269] width 113 height 19
click at [161, 269] on link "W157000 0,4kV ETL statyba" at bounding box center [119, 270] width 106 height 10
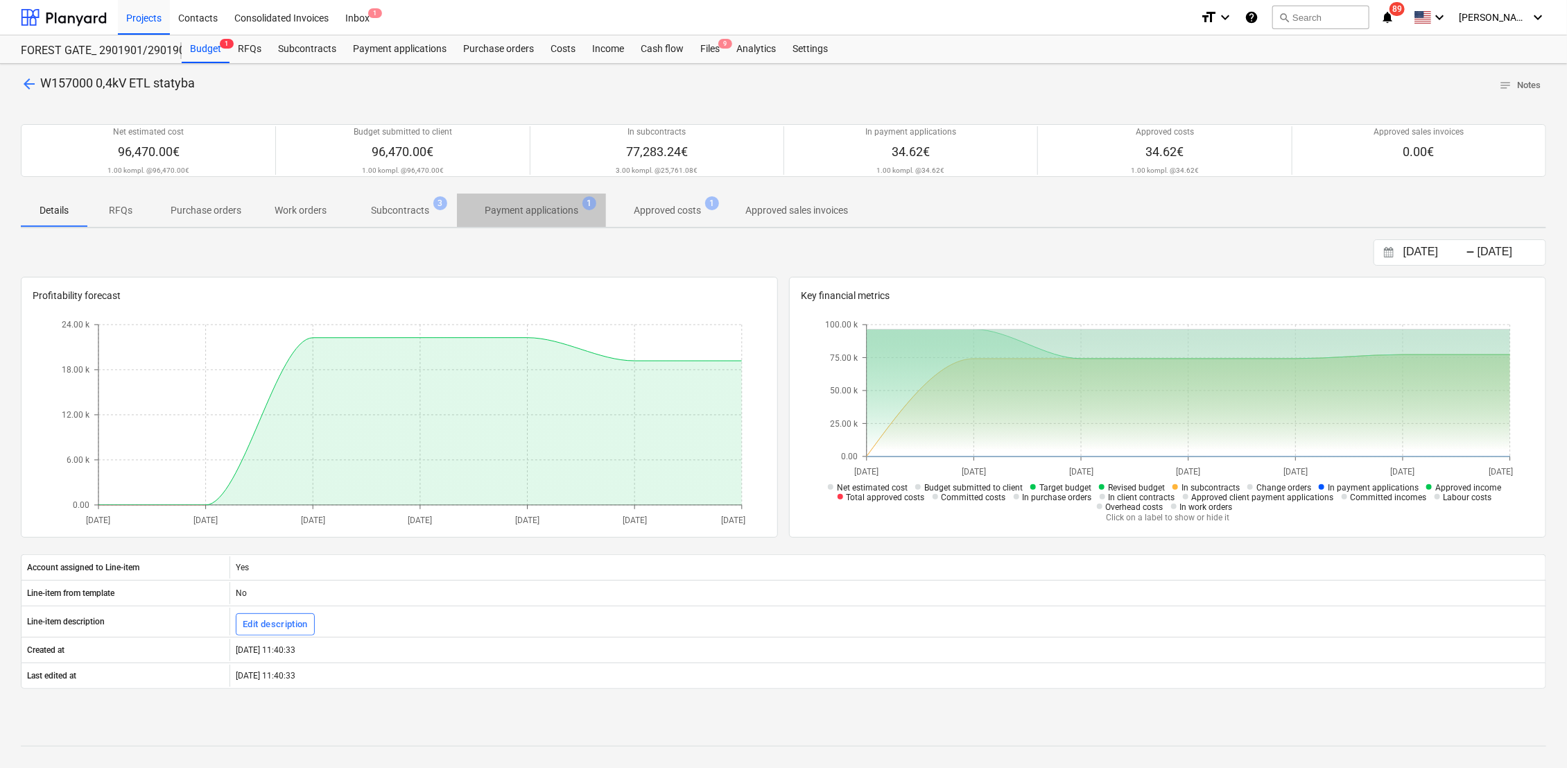
click at [545, 215] on p "Payment applications" at bounding box center [532, 210] width 94 height 15
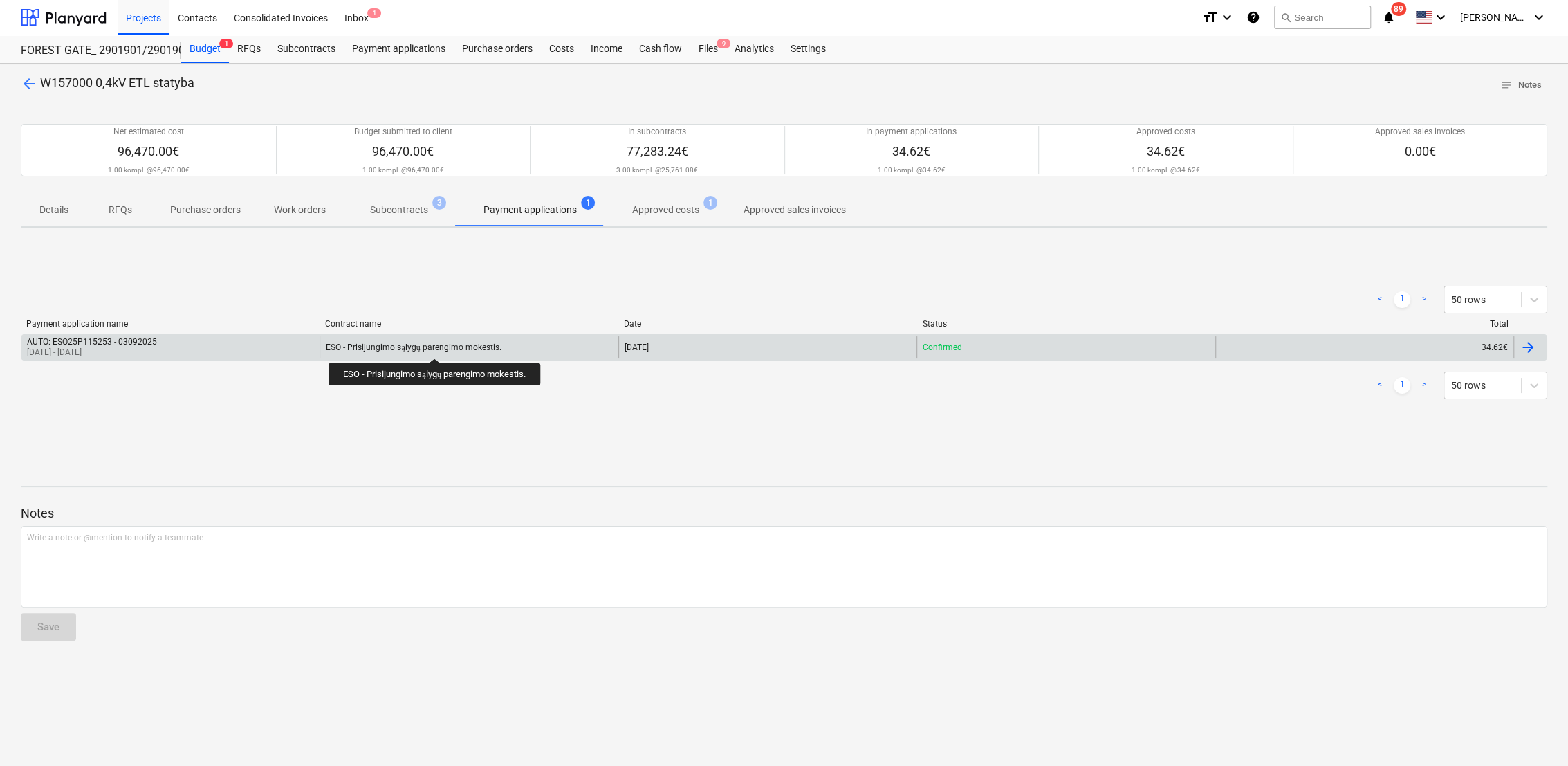
click at [437, 346] on div "ESO - Prisijungimo sąlygų parengimo mokestis." at bounding box center [413, 347] width 175 height 10
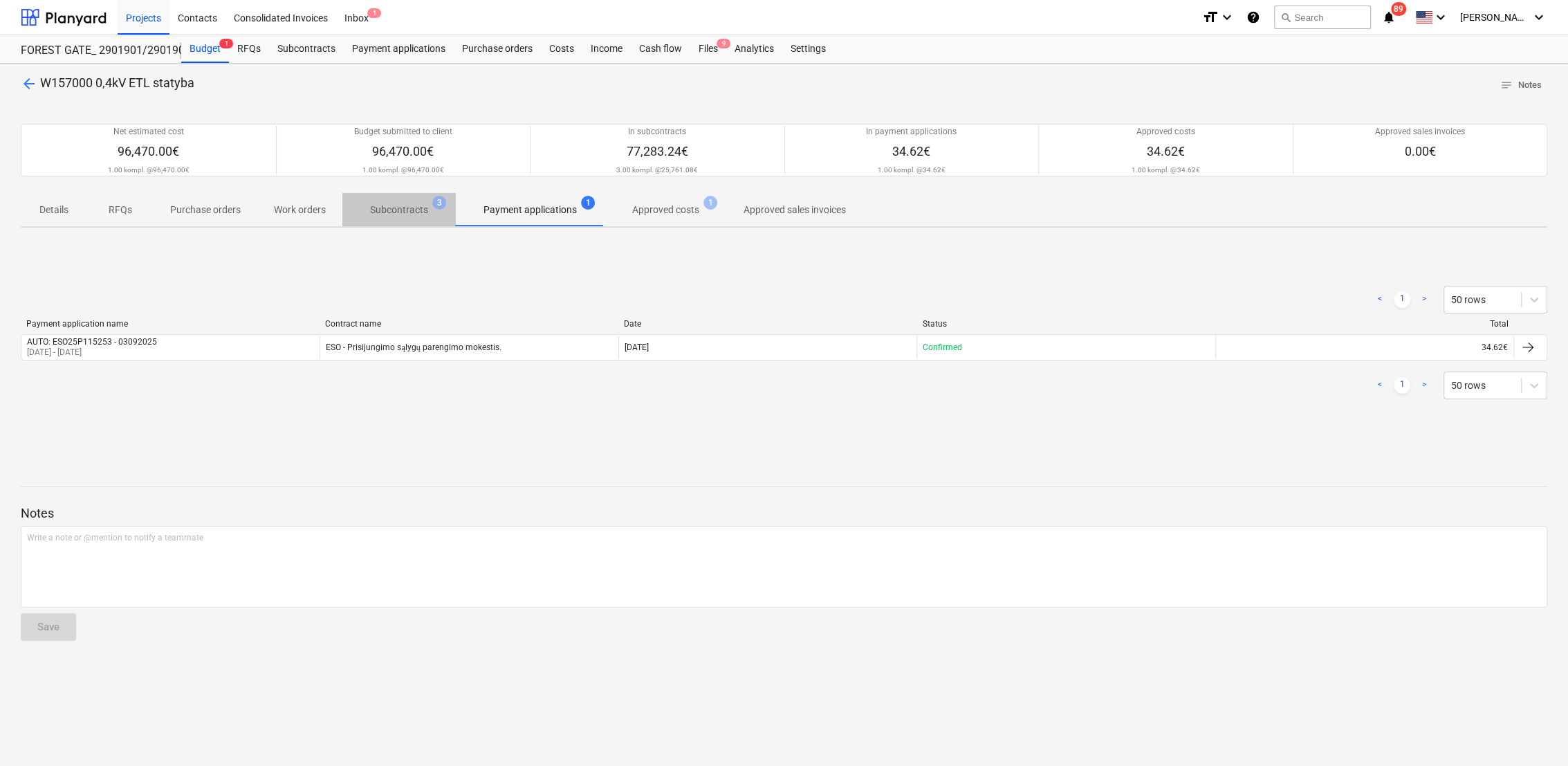
click at [412, 206] on p "Subcontracts" at bounding box center [399, 209] width 58 height 15
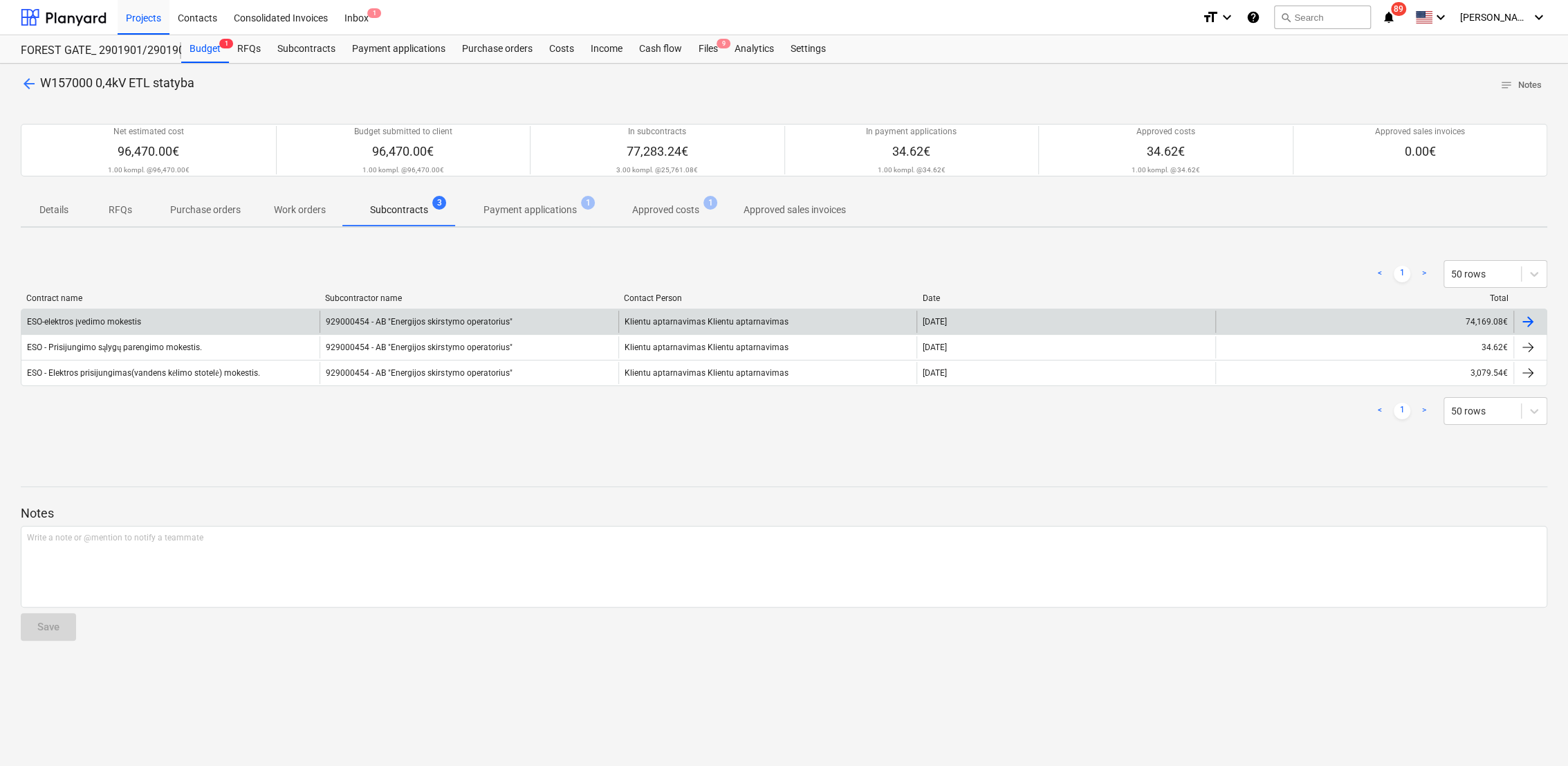
click at [1538, 324] on div at bounding box center [1530, 321] width 33 height 22
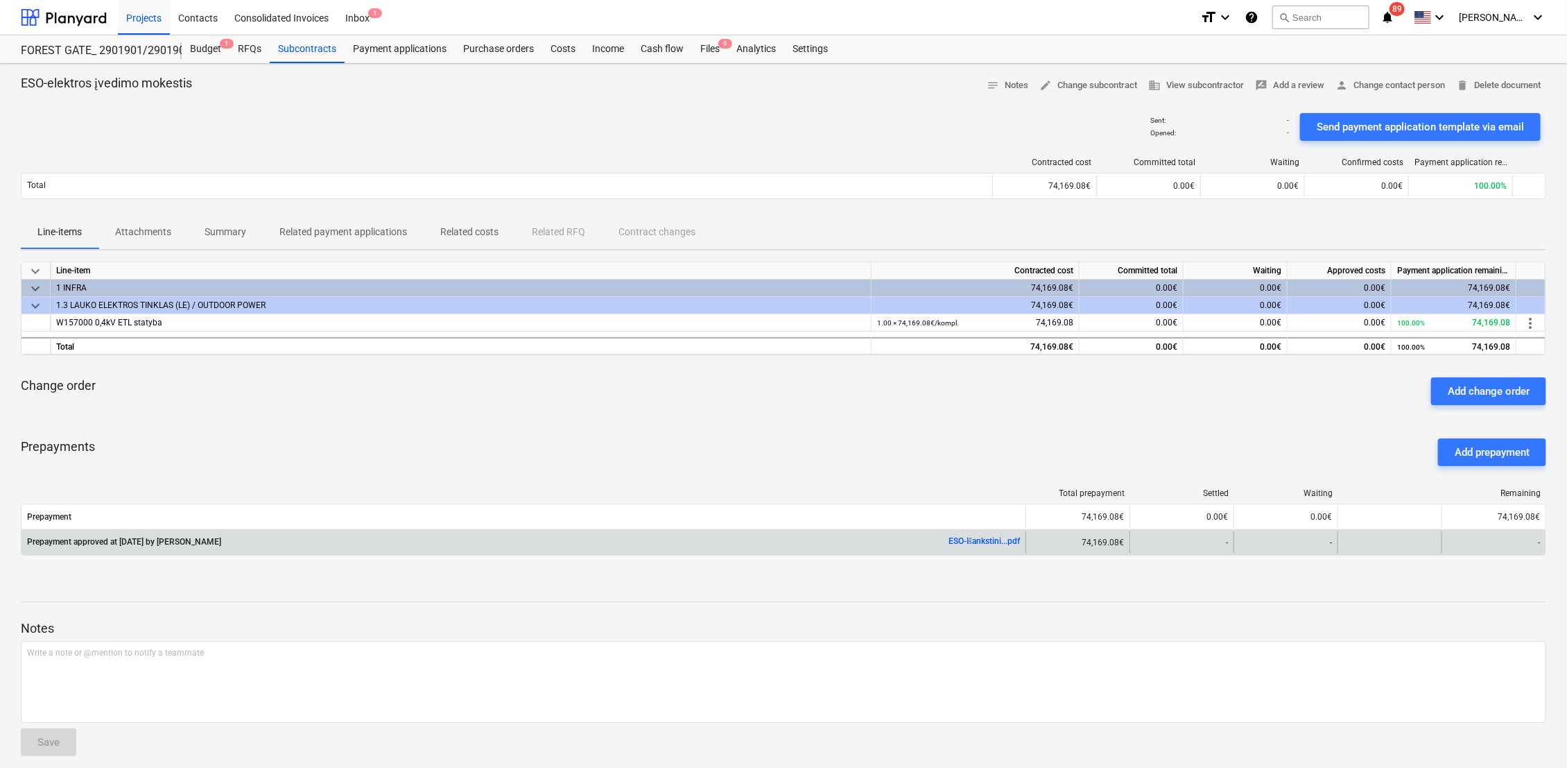
click at [217, 544] on p "Prepayment approved at [DATE] by [PERSON_NAME]" at bounding box center [124, 542] width 194 height 12
click at [968, 540] on link "ESO-Išankstini...pdf" at bounding box center [984, 541] width 71 height 10
